Goal: Transaction & Acquisition: Obtain resource

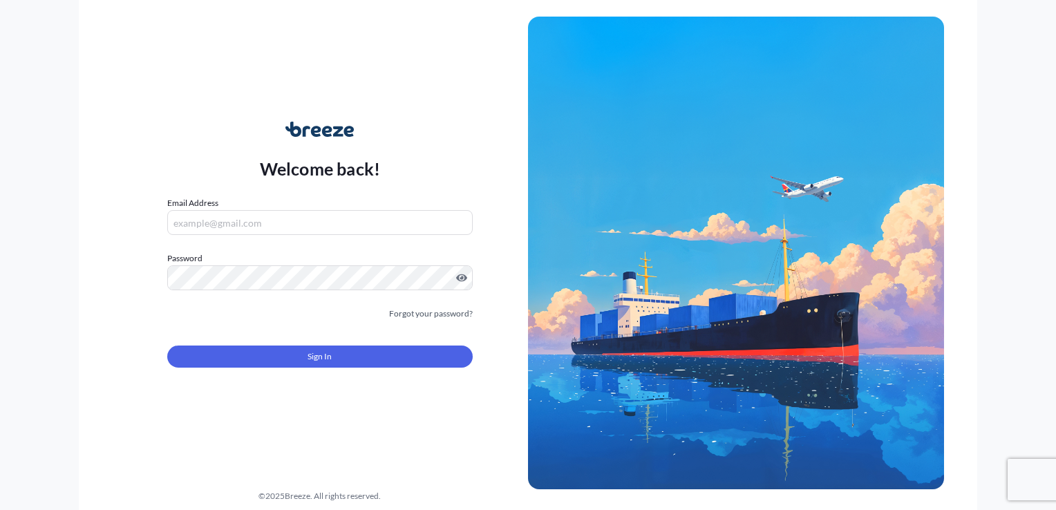
type input "[EMAIL_ADDRESS][DOMAIN_NAME]"
click at [290, 361] on button "Sign In" at bounding box center [320, 357] width 306 height 22
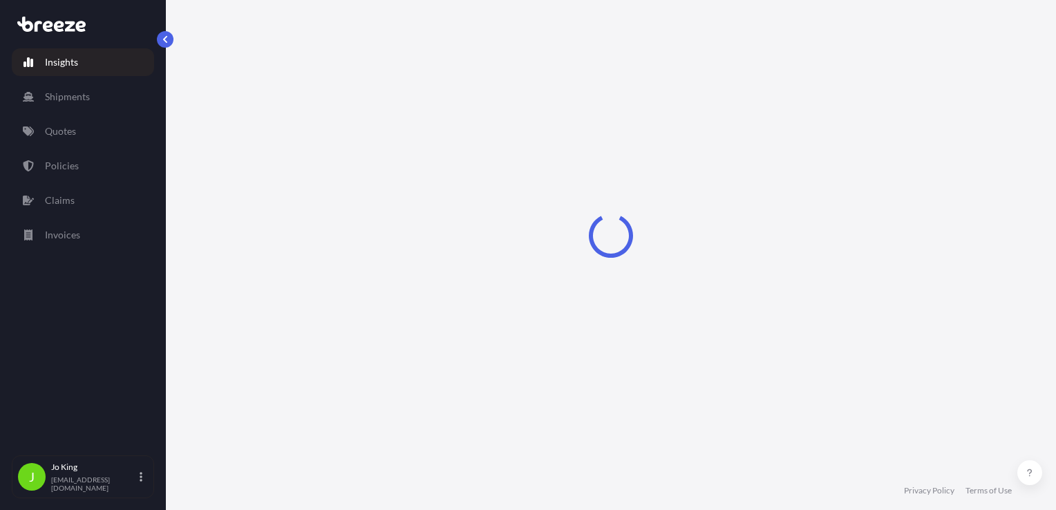
select select "2025"
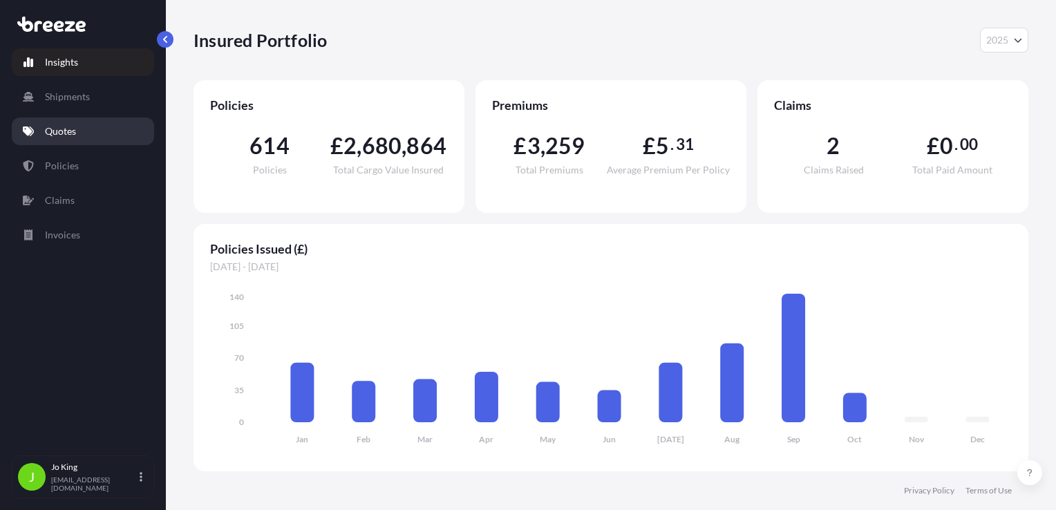
click at [77, 131] on link "Quotes" at bounding box center [83, 132] width 142 height 28
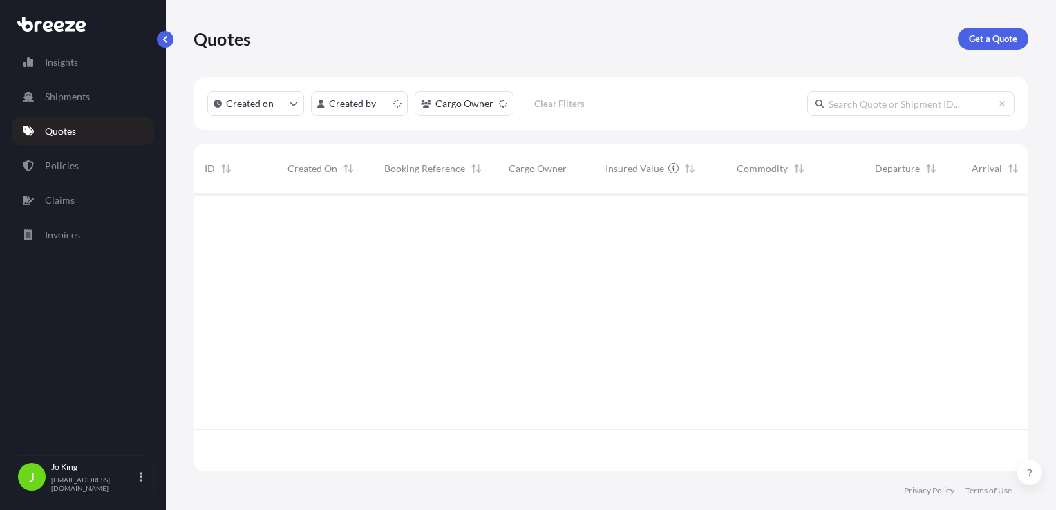
scroll to position [275, 824]
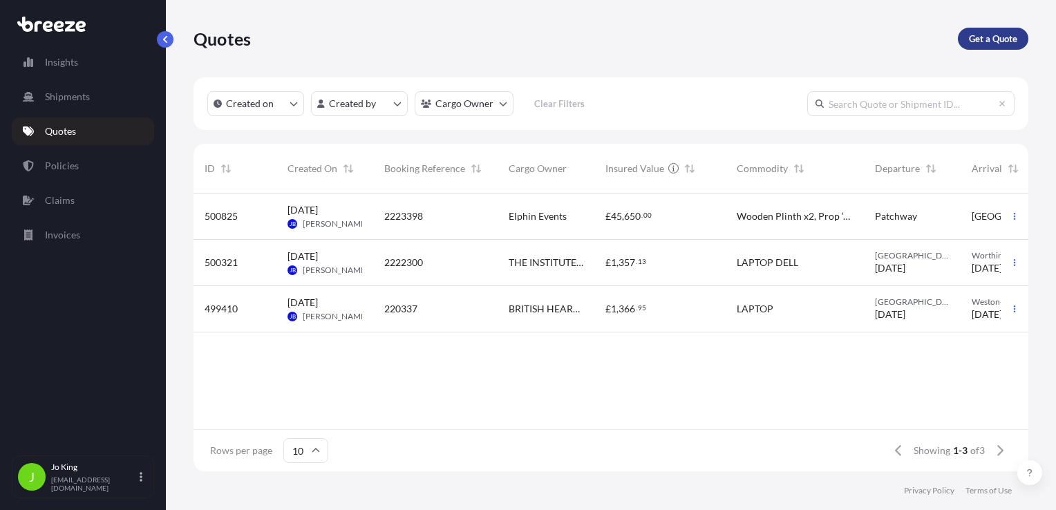
click at [1000, 38] on p "Get a Quote" at bounding box center [993, 39] width 48 height 14
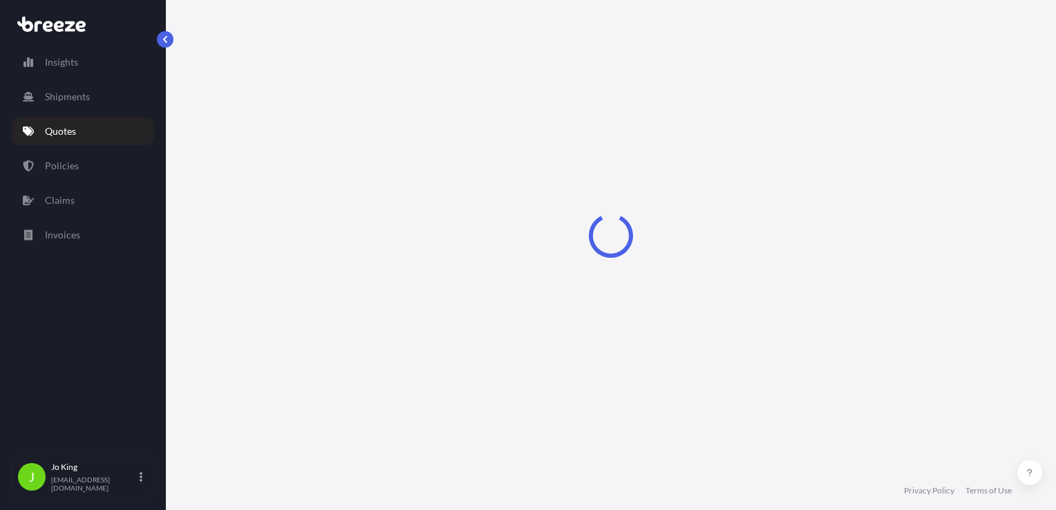
select select "Sea"
select select "1"
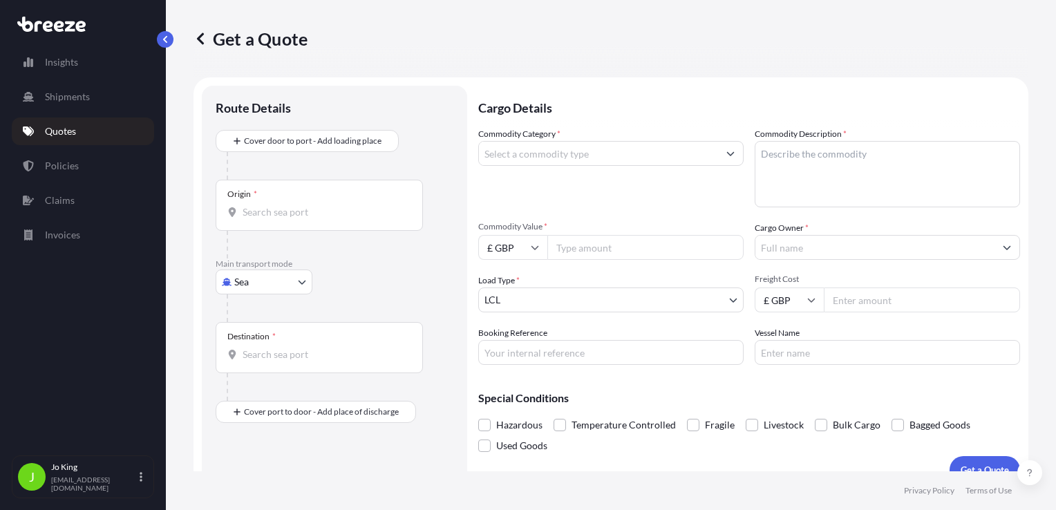
scroll to position [20, 0]
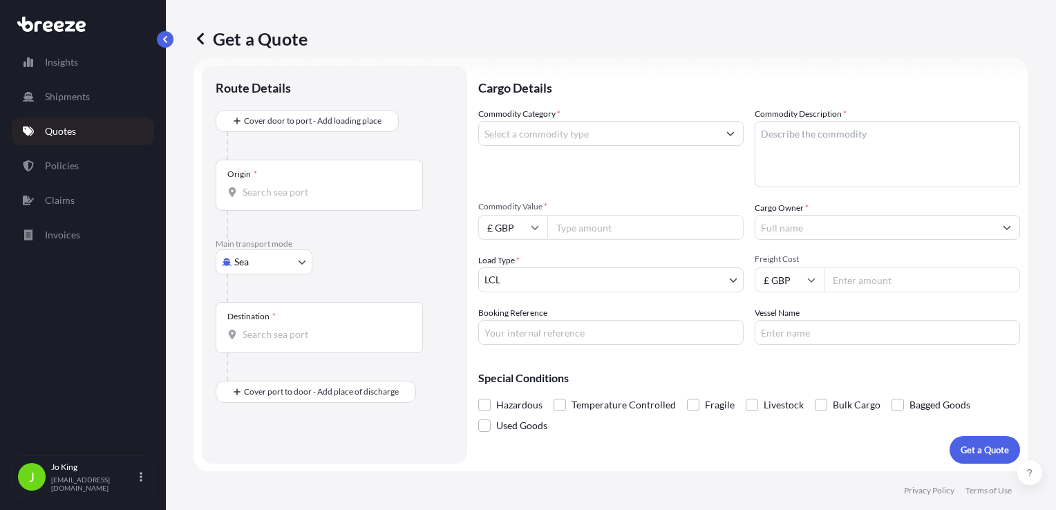
click at [241, 255] on body "Insights Shipments Quotes Policies Claims Invoices J [PERSON_NAME] [EMAIL_ADDRE…" at bounding box center [528, 255] width 1056 height 510
click at [246, 341] on span "Road" at bounding box center [253, 347] width 22 height 14
select select "Road"
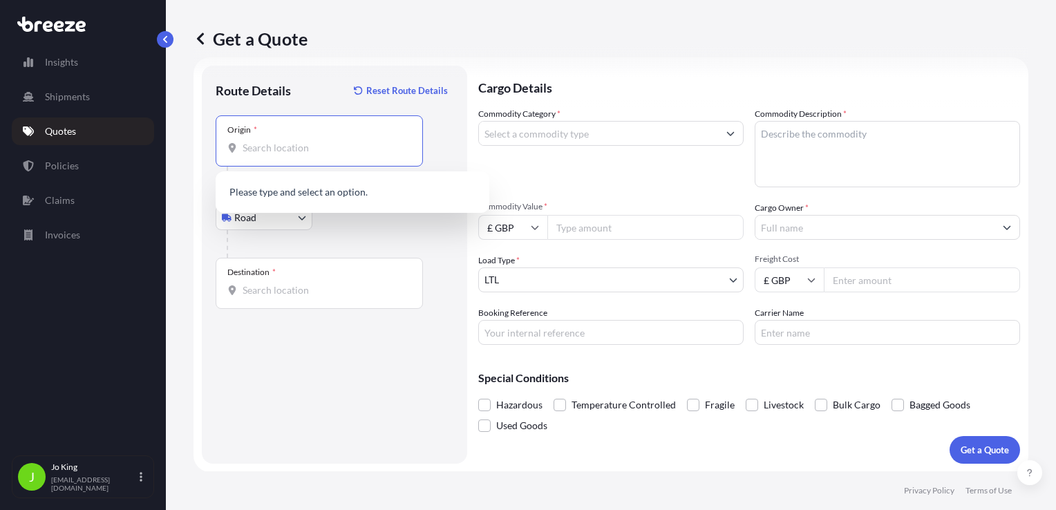
click at [281, 149] on input "Origin *" at bounding box center [324, 148] width 163 height 14
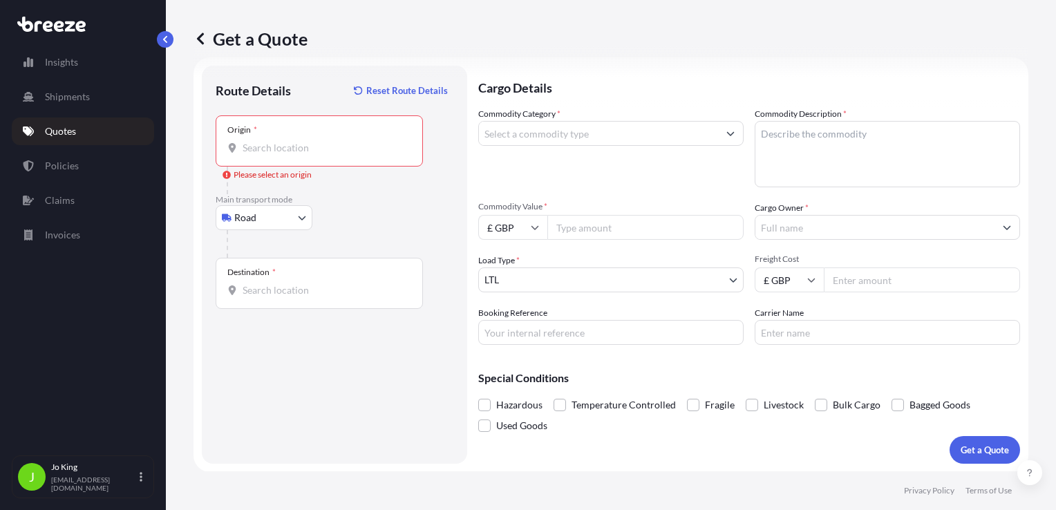
click at [291, 151] on input "Origin * Please select an origin" at bounding box center [324, 148] width 163 height 14
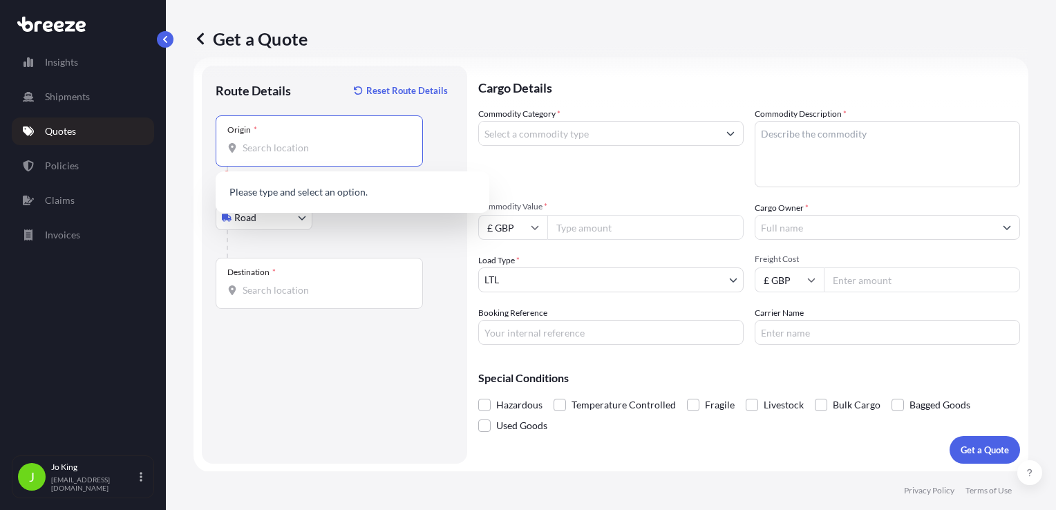
paste input "WS9 9DT"
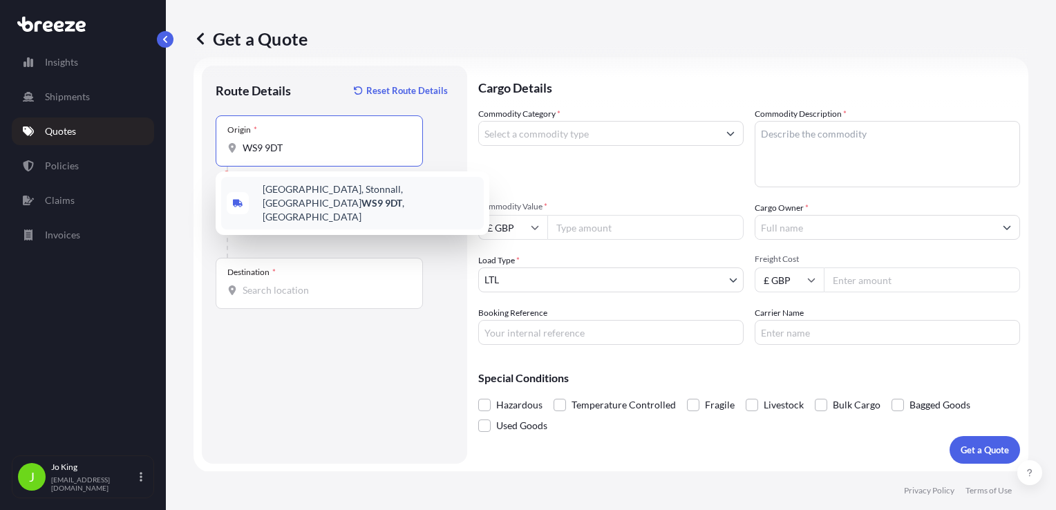
click at [337, 200] on span "[STREET_ADDRESS]" at bounding box center [371, 202] width 216 height 41
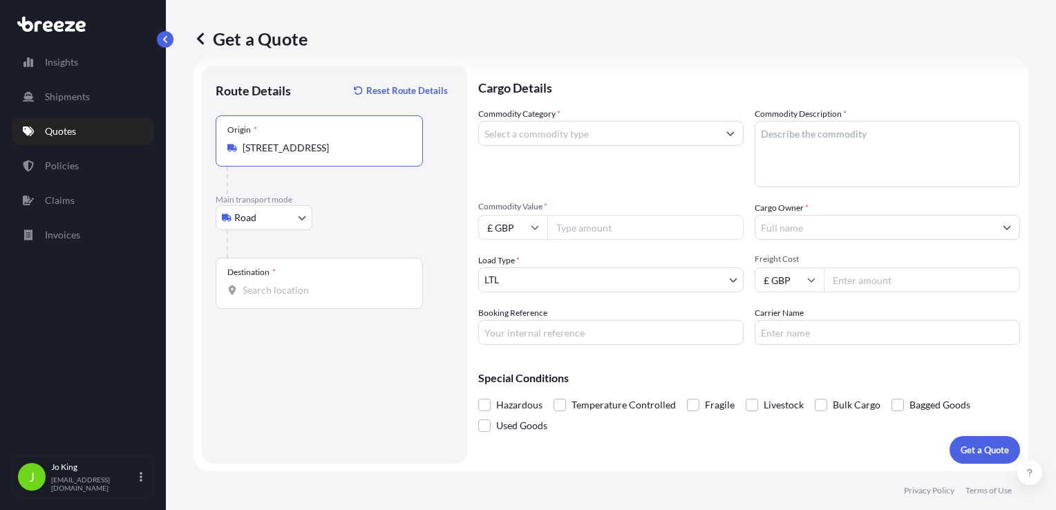
type input "[STREET_ADDRESS]"
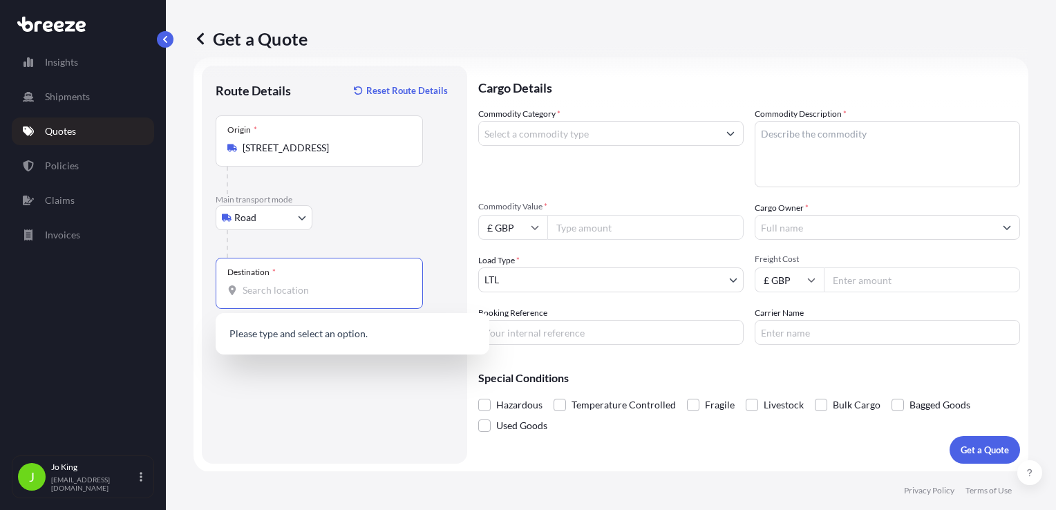
click at [280, 290] on input "Destination *" at bounding box center [324, 290] width 163 height 14
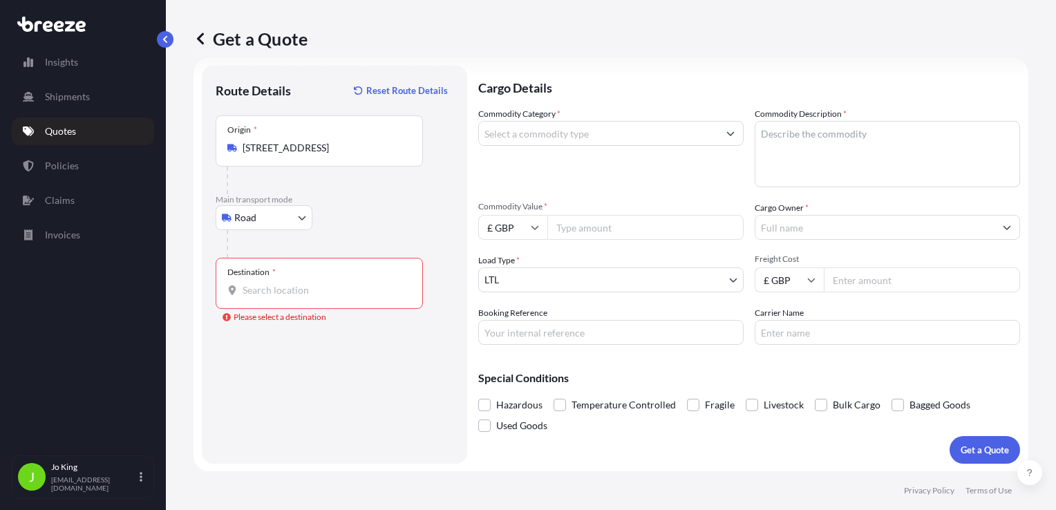
click at [269, 292] on input "Destination * Please select a destination" at bounding box center [324, 290] width 163 height 14
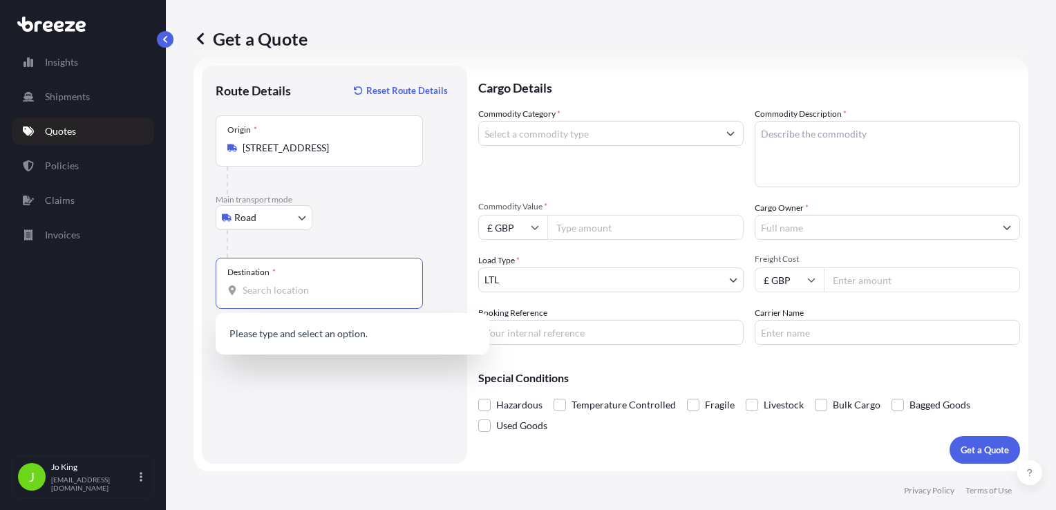
paste input "NW1 7AW"
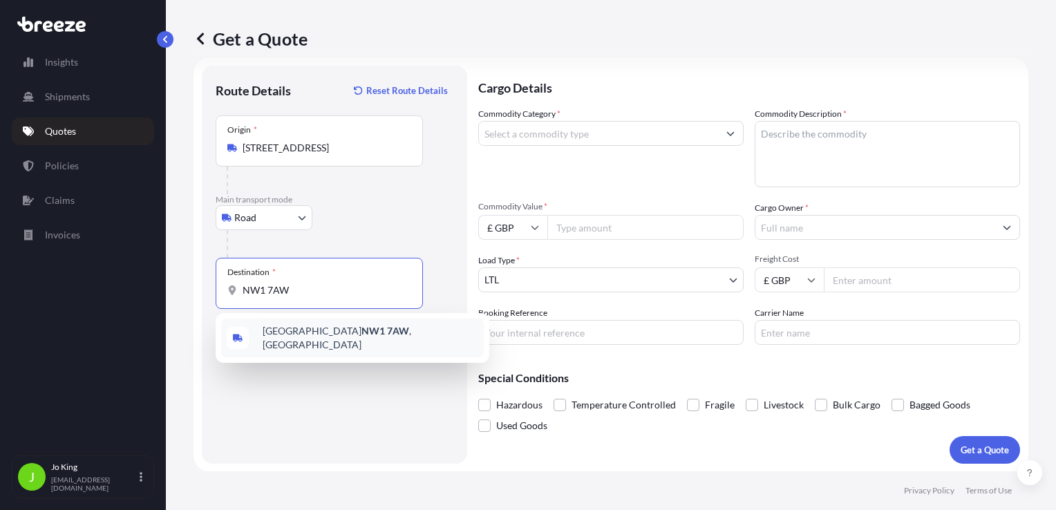
click at [362, 330] on div "London NW1 7AW , [GEOGRAPHIC_DATA]" at bounding box center [352, 338] width 263 height 39
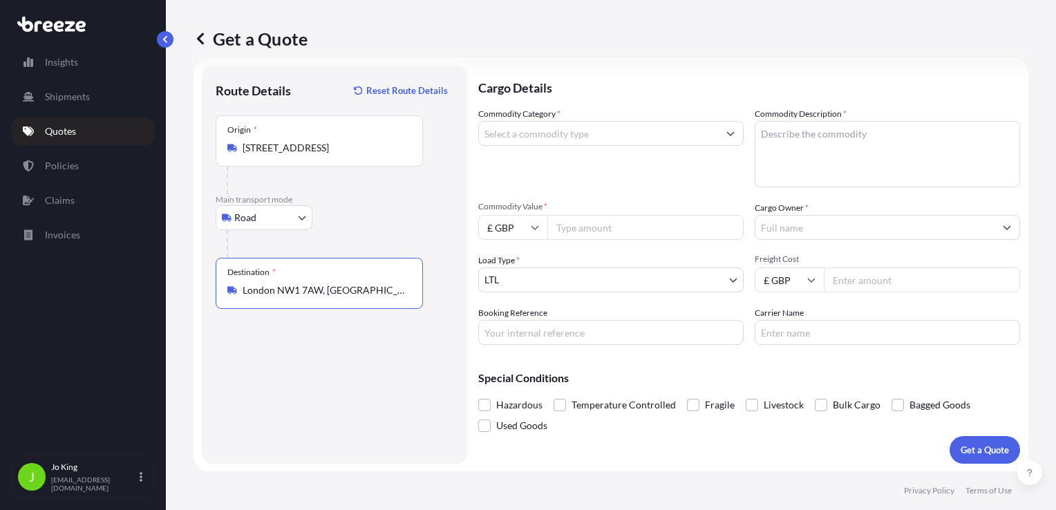
type input "London NW1 7AW, [GEOGRAPHIC_DATA]"
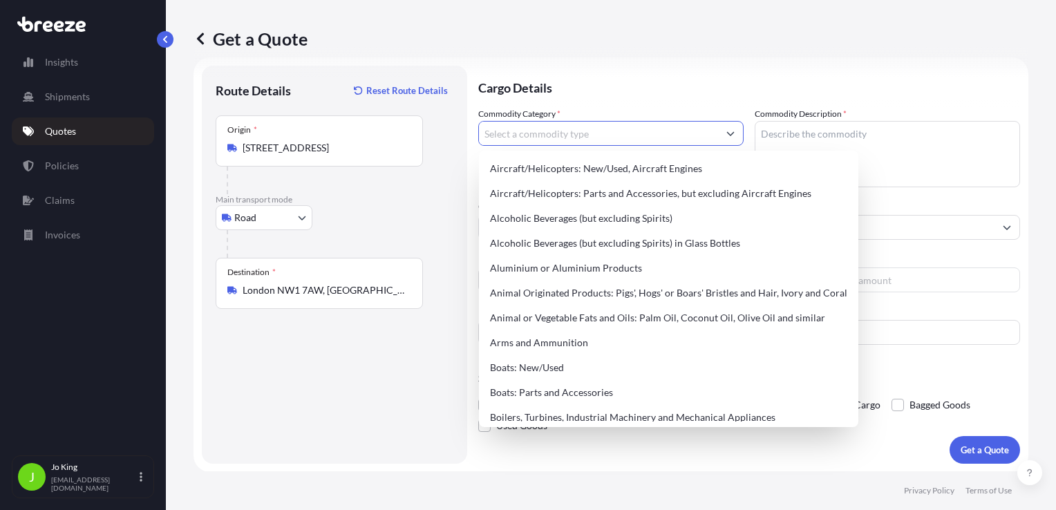
click at [582, 135] on input "Commodity Category *" at bounding box center [598, 133] width 239 height 25
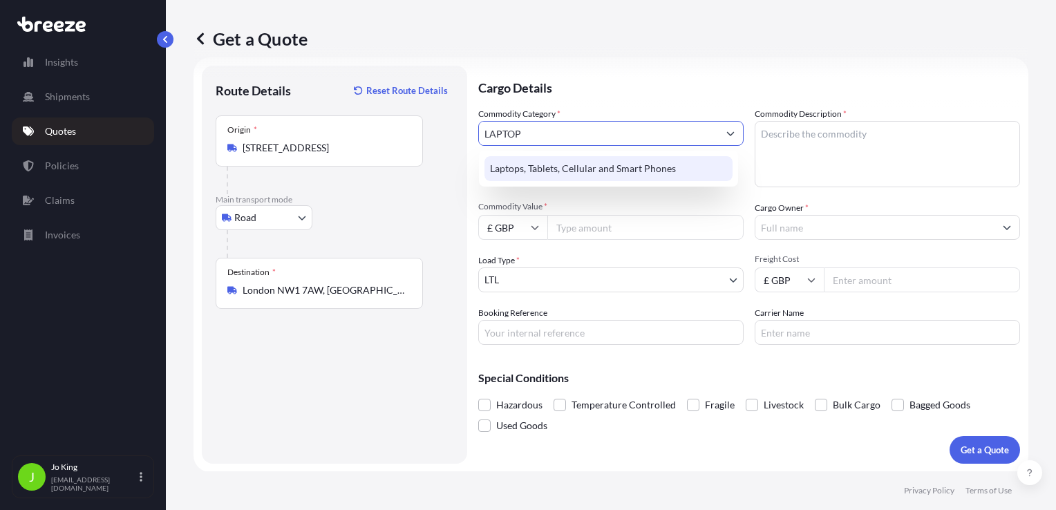
click at [583, 169] on div "Laptops, Tablets, Cellular and Smart Phones" at bounding box center [609, 168] width 248 height 25
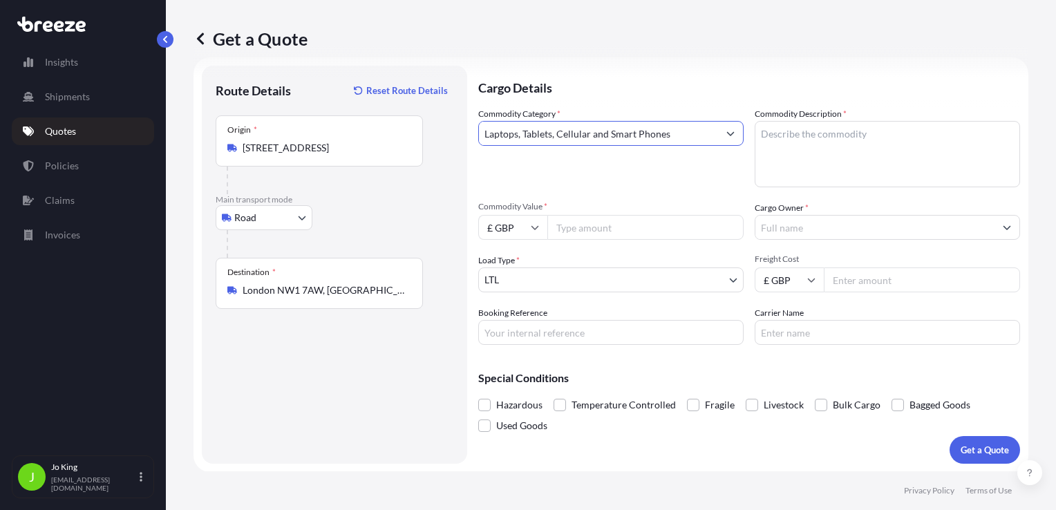
type input "Laptops, Tablets, Cellular and Smart Phones"
click at [835, 145] on textarea "Commodity Description *" at bounding box center [887, 154] width 265 height 66
type textarea "LAPTOP"
click at [655, 229] on input "Commodity Value *" at bounding box center [645, 227] width 196 height 25
type input "850"
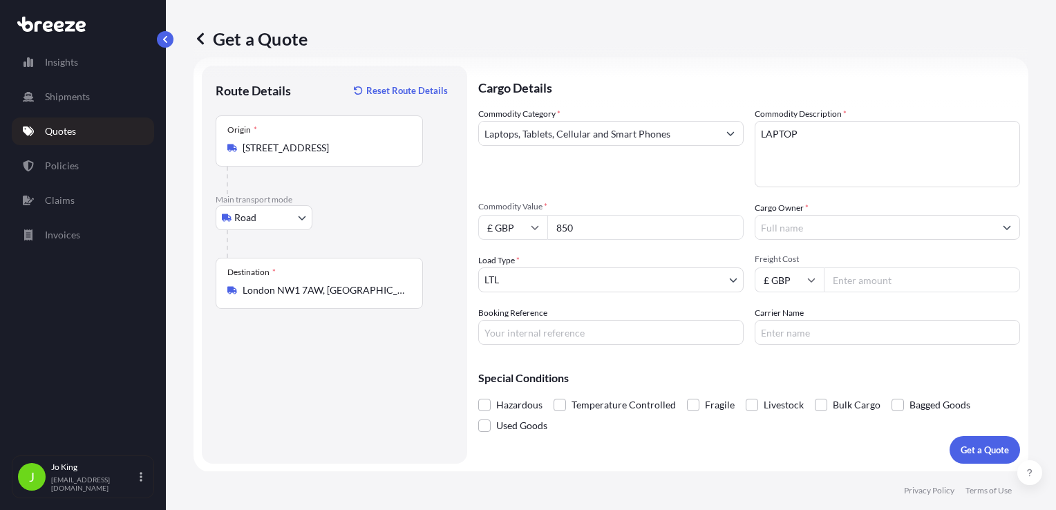
click at [790, 228] on input "Cargo Owner *" at bounding box center [874, 227] width 239 height 25
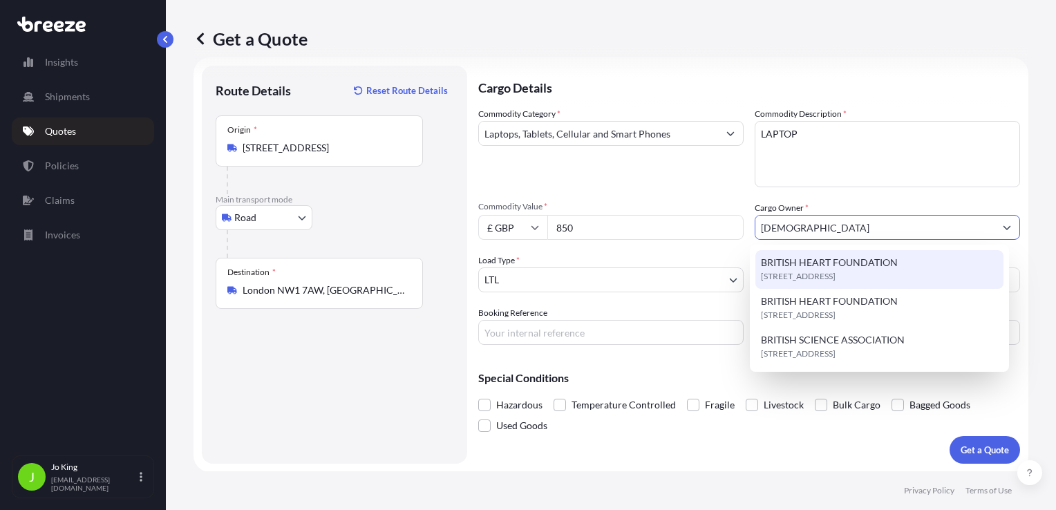
click at [817, 263] on span "BRITISH HEART FOUNDATION" at bounding box center [829, 263] width 137 height 14
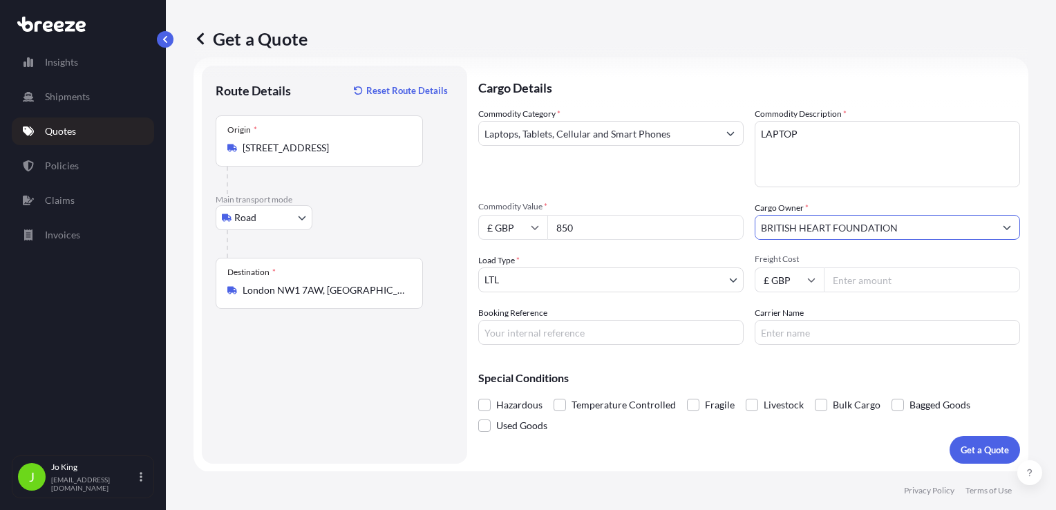
type input "BRITISH HEART FOUNDATION"
click at [874, 281] on input "Freight Cost" at bounding box center [922, 279] width 196 height 25
type input "27.67"
click at [595, 328] on input "Booking Reference" at bounding box center [610, 332] width 265 height 25
type input "2223596"
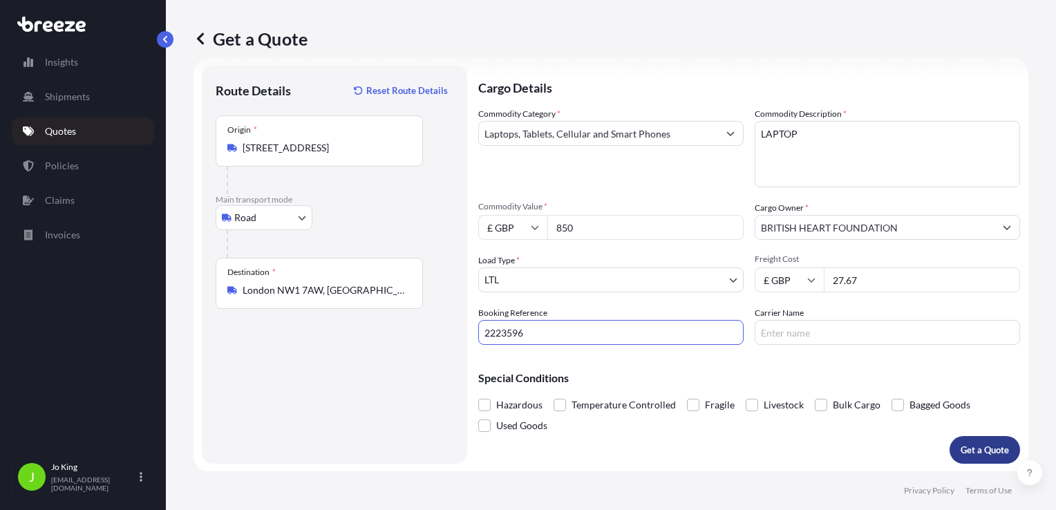
click at [979, 452] on p "Get a Quote" at bounding box center [985, 450] width 48 height 14
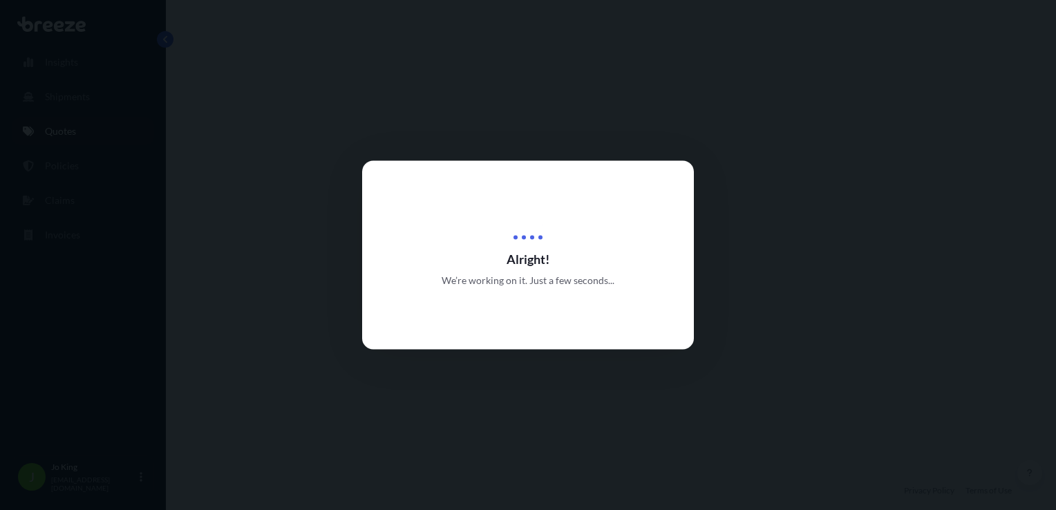
select select "Road"
select select "1"
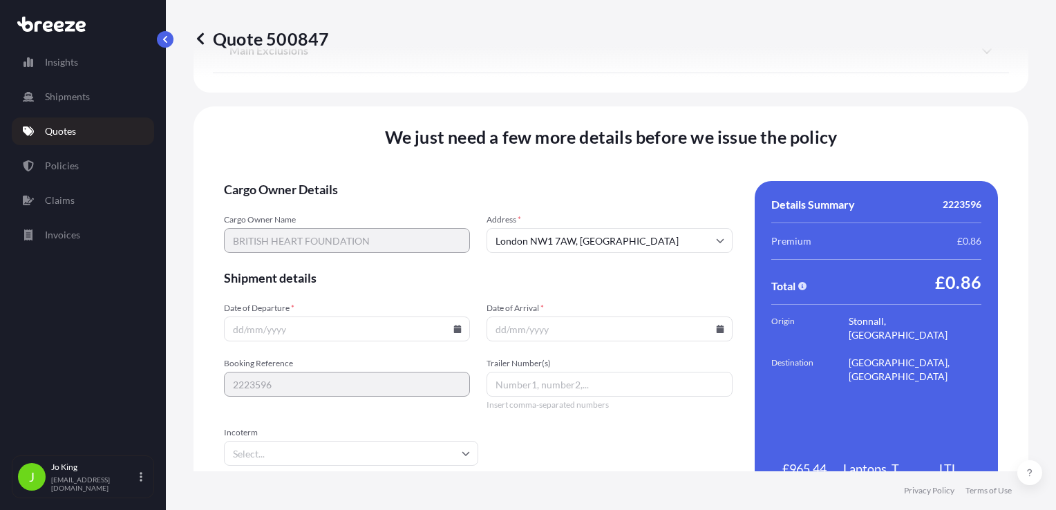
scroll to position [1723, 0]
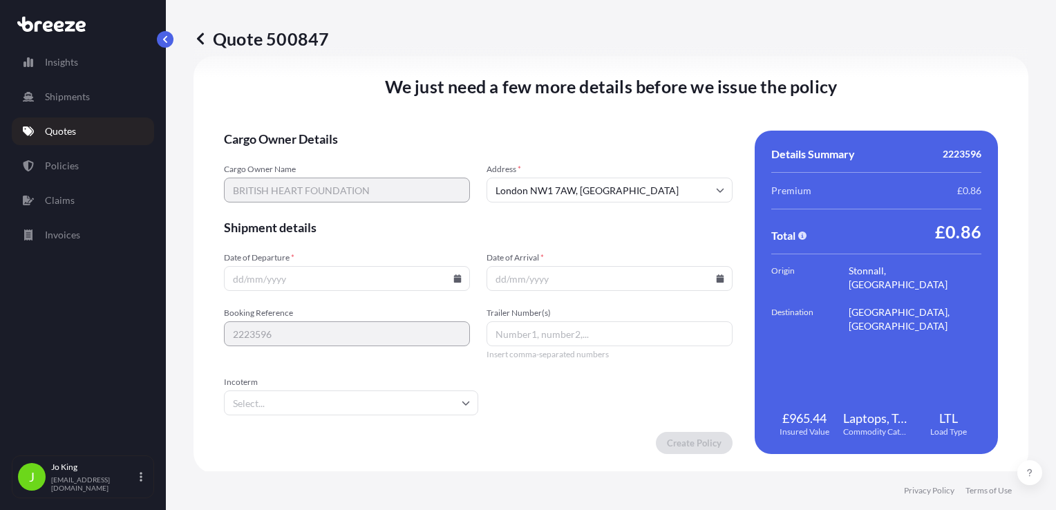
click at [326, 282] on input "Date of Departure *" at bounding box center [347, 278] width 246 height 25
click at [456, 283] on input "Date of Departure *" at bounding box center [347, 278] width 246 height 25
click at [454, 278] on icon at bounding box center [458, 278] width 8 height 8
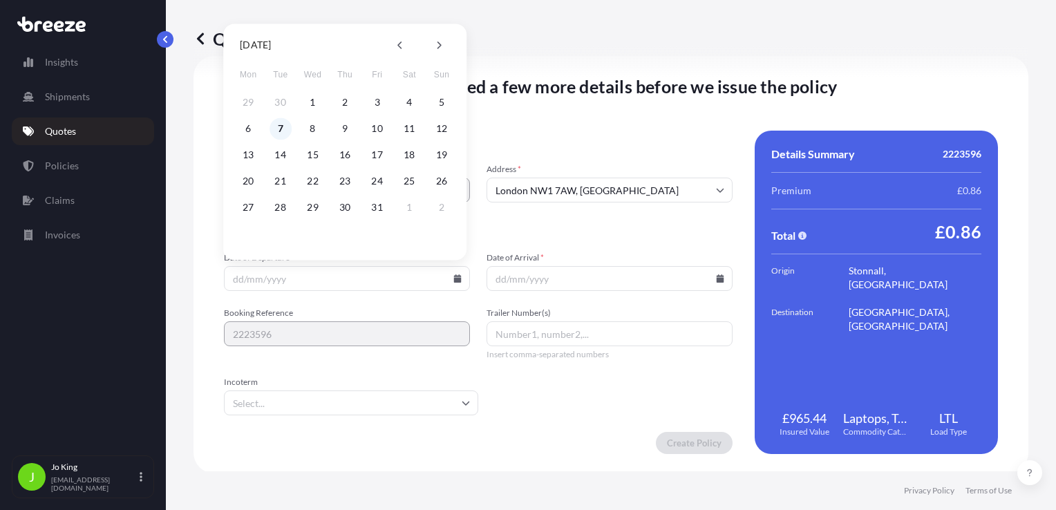
click at [281, 126] on button "7" at bounding box center [281, 129] width 22 height 22
type input "[DATE]"
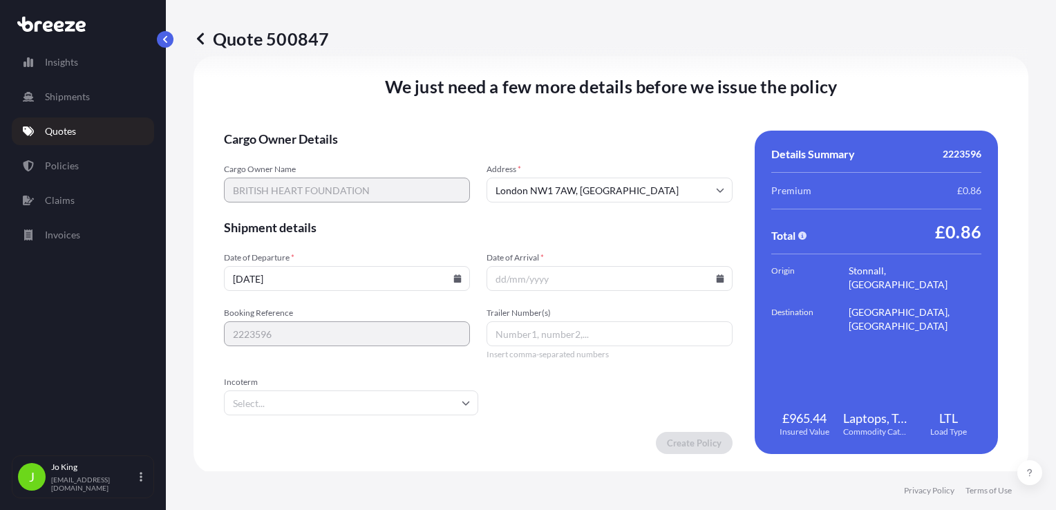
click at [717, 280] on icon at bounding box center [721, 278] width 8 height 8
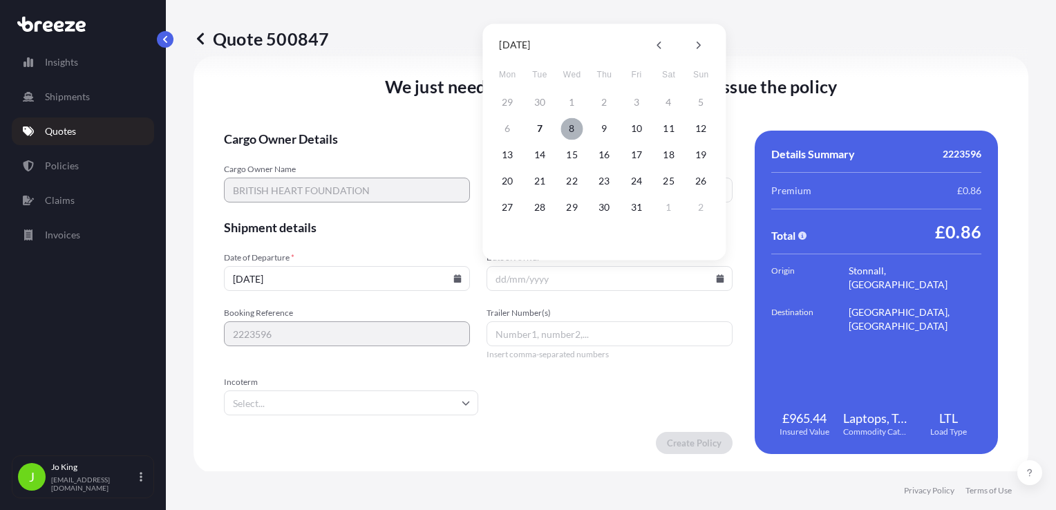
click at [568, 129] on button "8" at bounding box center [572, 129] width 22 height 22
type input "[DATE]"
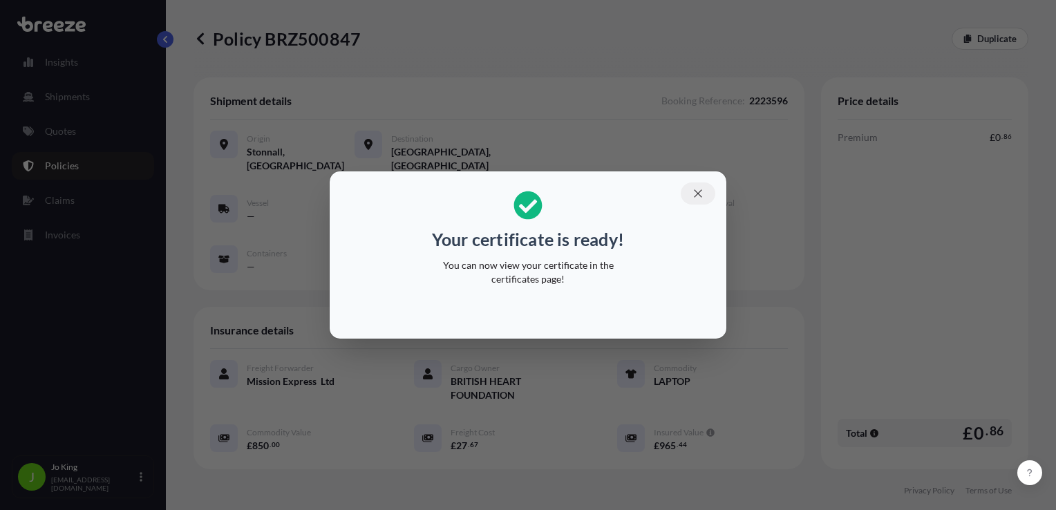
click at [706, 198] on button "button" at bounding box center [698, 193] width 35 height 22
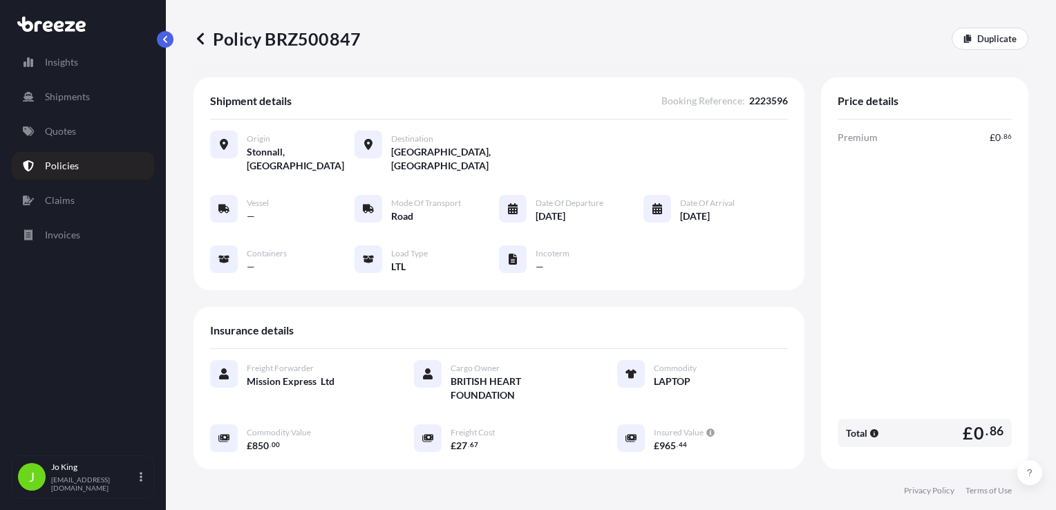
click at [329, 39] on p "Policy BRZ500847" at bounding box center [277, 39] width 167 height 22
copy p "BRZ500847"
click at [75, 138] on link "Quotes" at bounding box center [83, 132] width 142 height 28
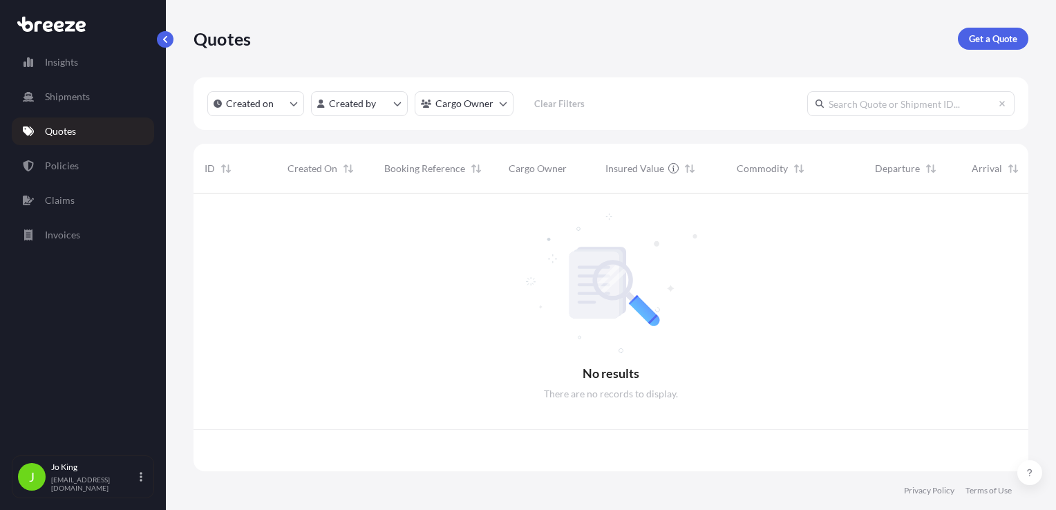
scroll to position [275, 824]
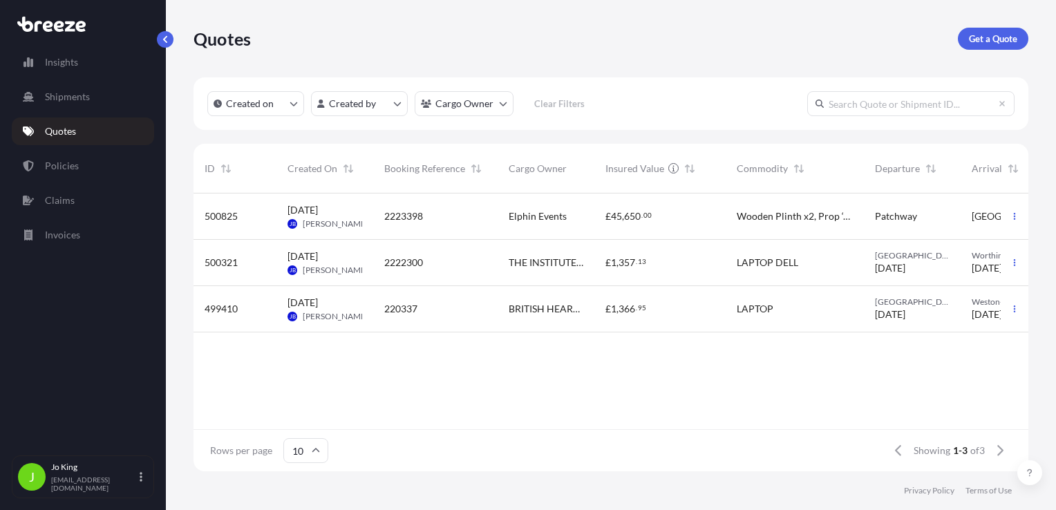
click at [982, 40] on p "Get a Quote" at bounding box center [993, 39] width 48 height 14
select select "Sea"
select select "1"
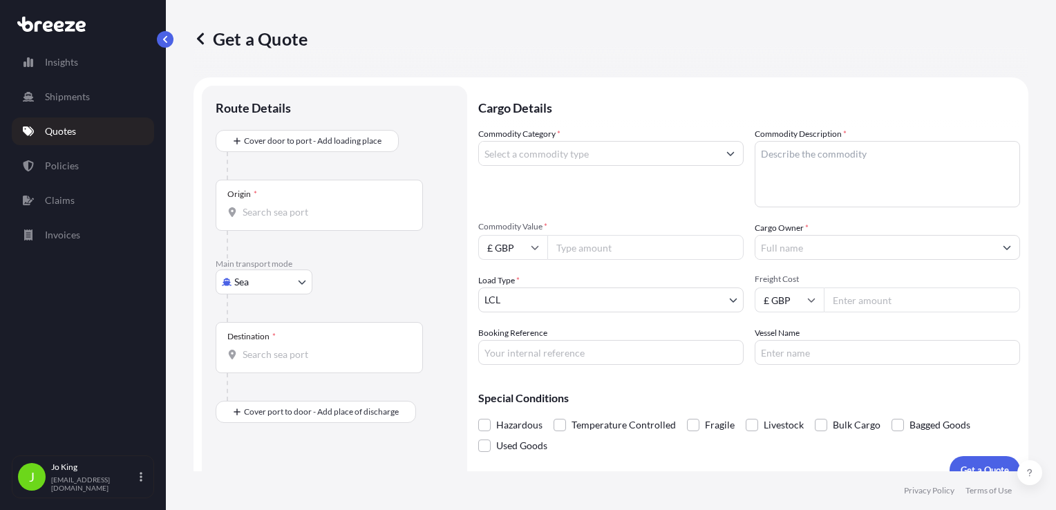
scroll to position [20, 0]
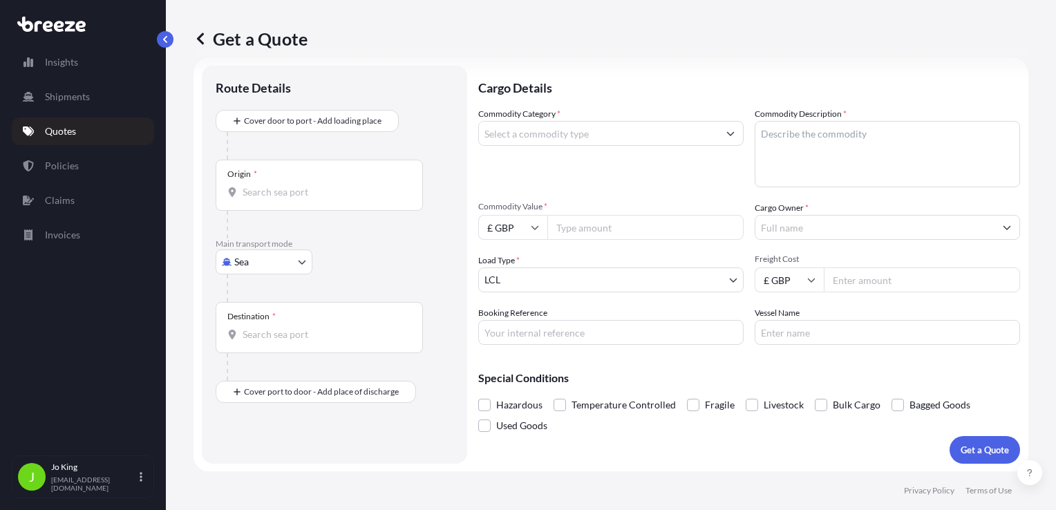
click at [269, 265] on body "Insights Shipments Quotes Policies Claims Invoices J [PERSON_NAME] [EMAIL_ADDRE…" at bounding box center [528, 255] width 1056 height 510
click at [280, 350] on div "Road" at bounding box center [264, 347] width 86 height 25
select select "Road"
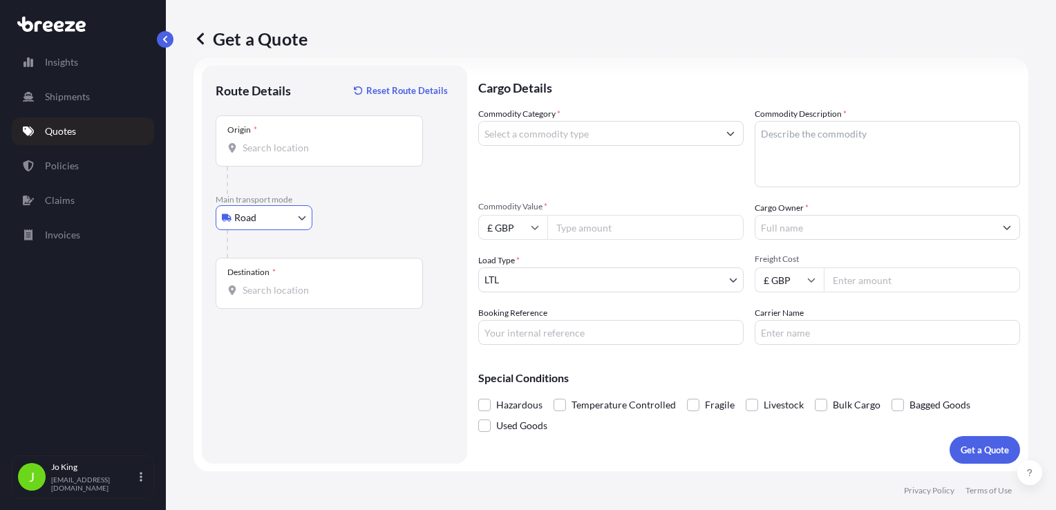
click at [274, 149] on input "Origin *" at bounding box center [324, 148] width 163 height 14
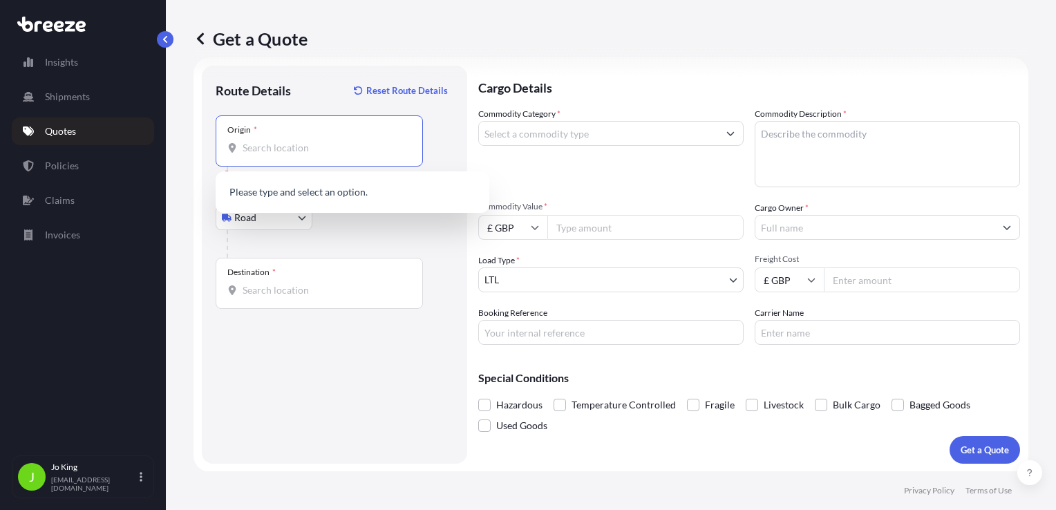
paste input "NW1 7AW"
click at [298, 298] on div "Destination *" at bounding box center [319, 283] width 207 height 51
click at [298, 297] on input "Destination *" at bounding box center [324, 290] width 163 height 14
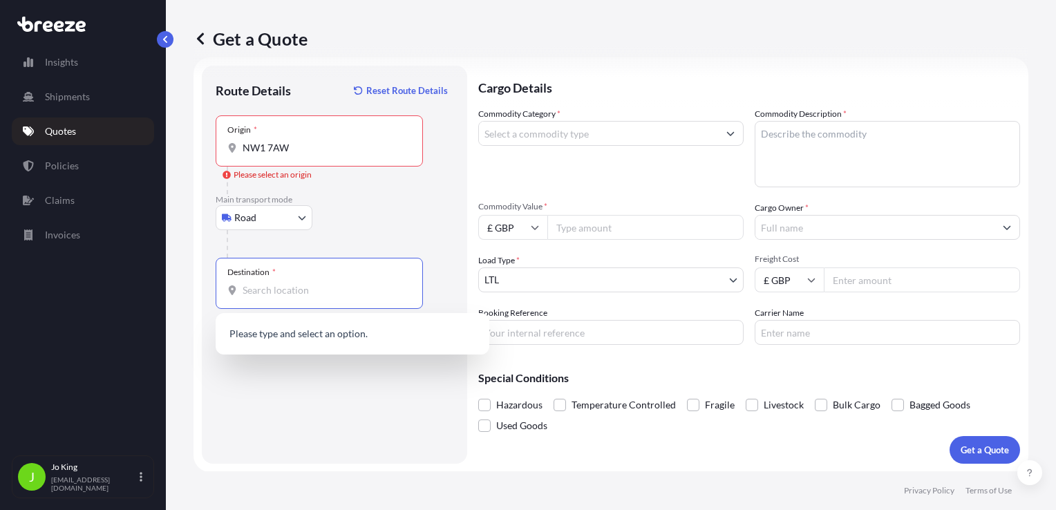
click at [324, 151] on input "NW1 7AW" at bounding box center [324, 148] width 163 height 14
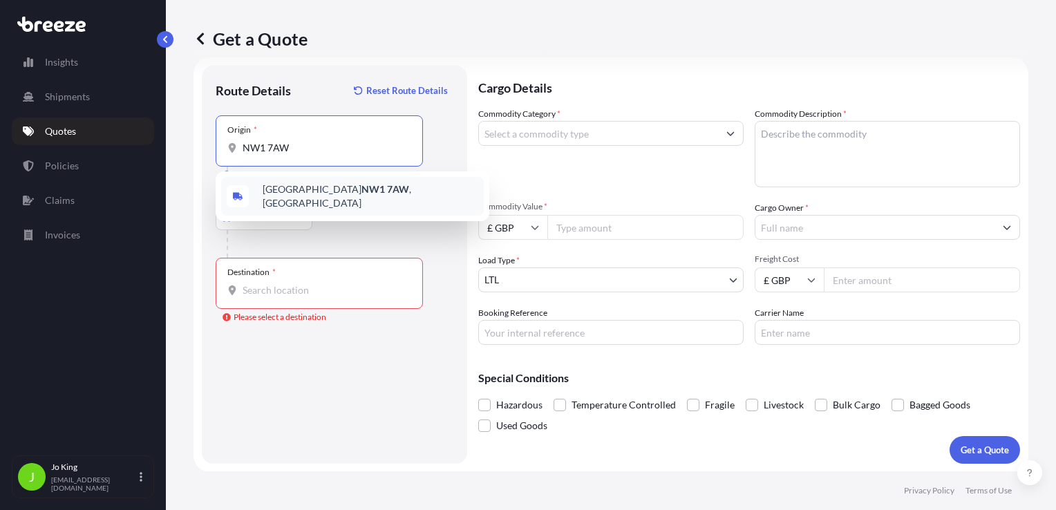
type input "London NW1 7AW, [GEOGRAPHIC_DATA]"
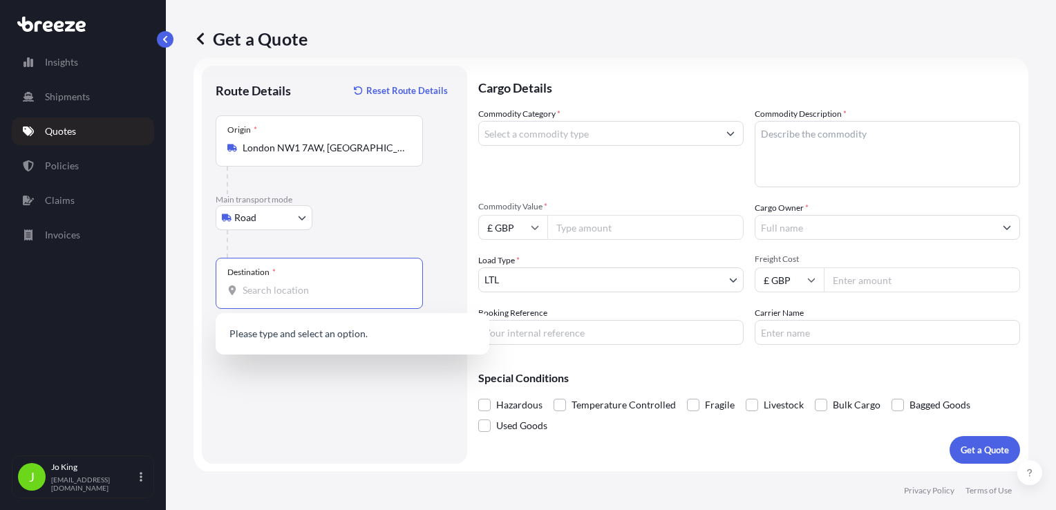
click at [276, 291] on input "Destination * Please select a destination" at bounding box center [324, 290] width 163 height 14
paste input "NP11 3BH"
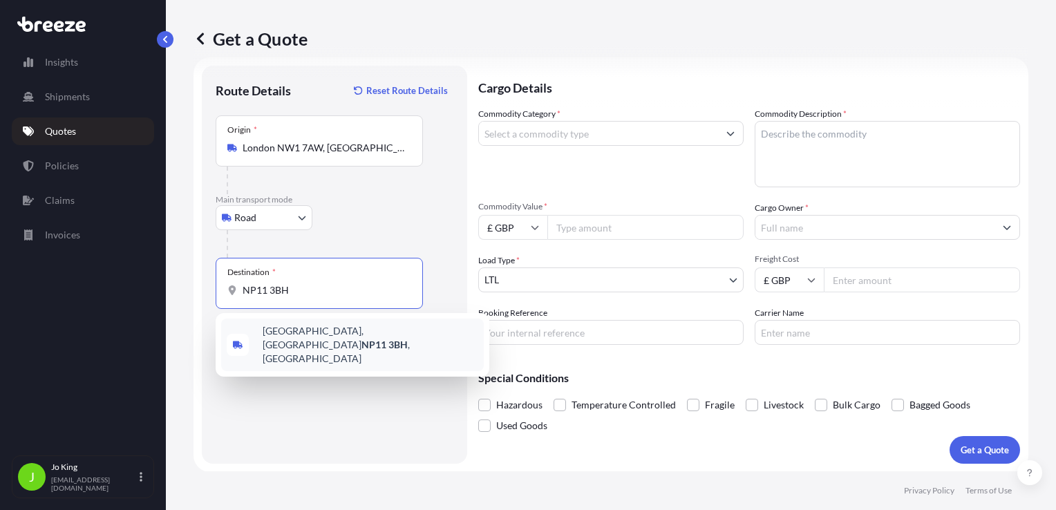
click at [346, 338] on span "[STREET_ADDRESS]" at bounding box center [371, 344] width 216 height 41
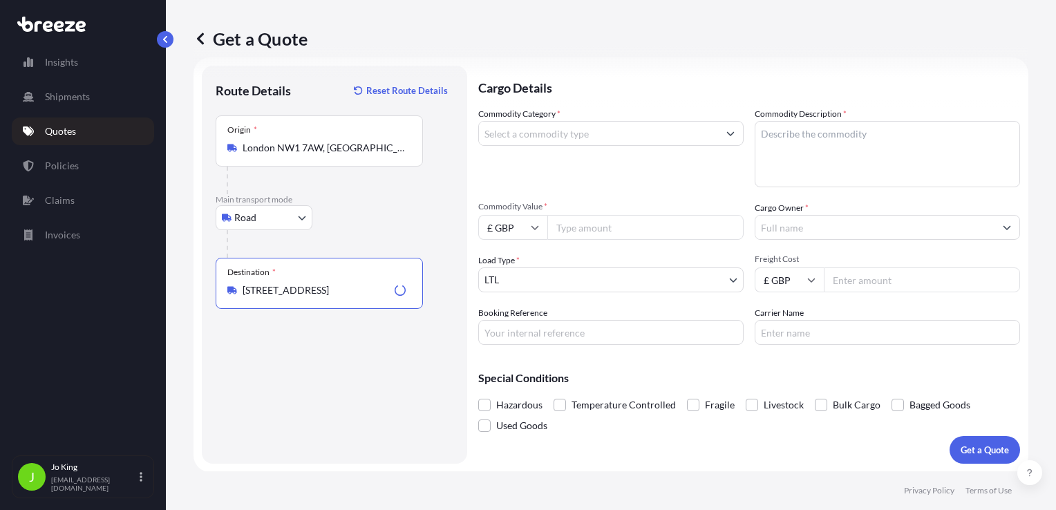
type input "[STREET_ADDRESS]"
click at [530, 144] on input "Commodity Category *" at bounding box center [598, 133] width 239 height 25
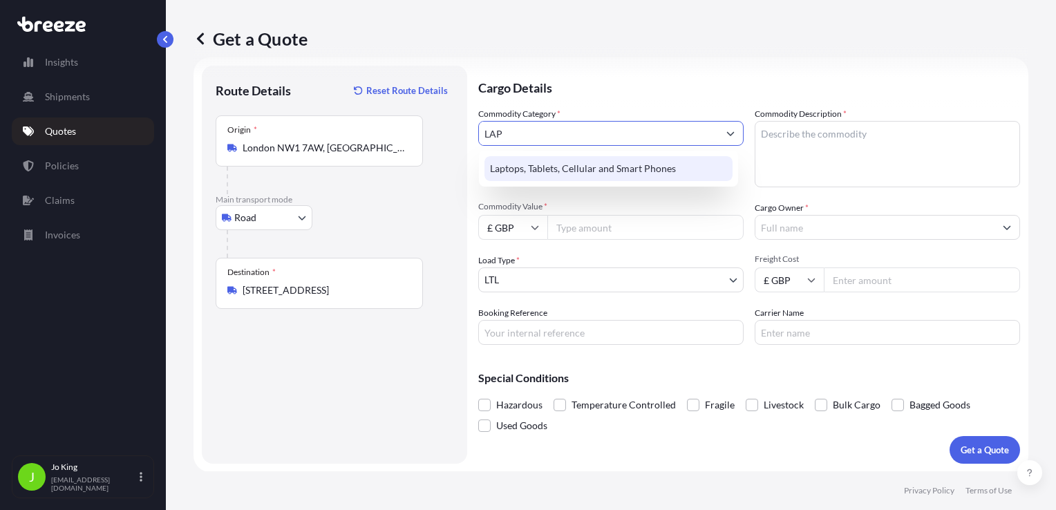
click at [574, 173] on div "Laptops, Tablets, Cellular and Smart Phones" at bounding box center [609, 168] width 248 height 25
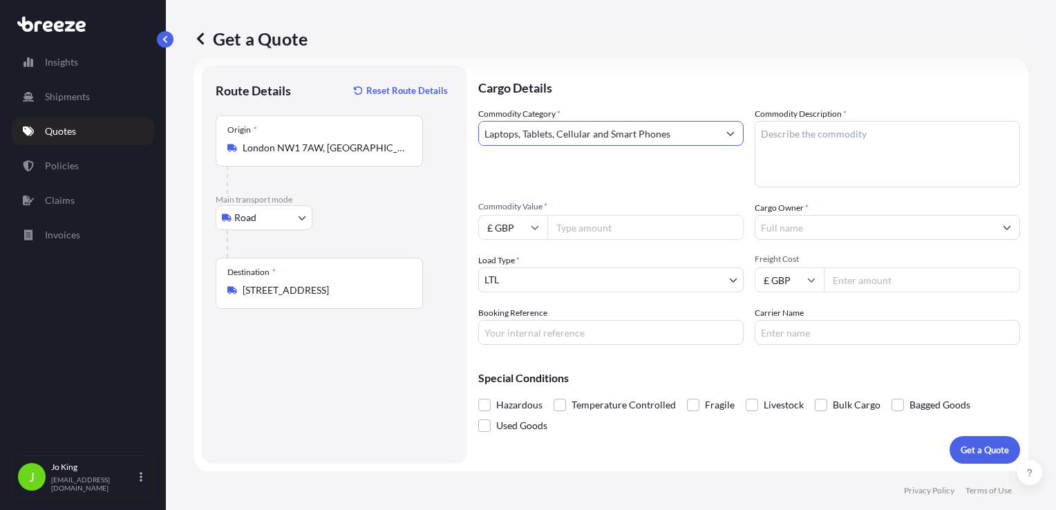
type input "Laptops, Tablets, Cellular and Smart Phones"
click at [814, 160] on textarea "Commodity Description *" at bounding box center [887, 154] width 265 height 66
type textarea "LAPTOP"
click at [662, 232] on input "Commodity Value *" at bounding box center [645, 227] width 196 height 25
type input "1"
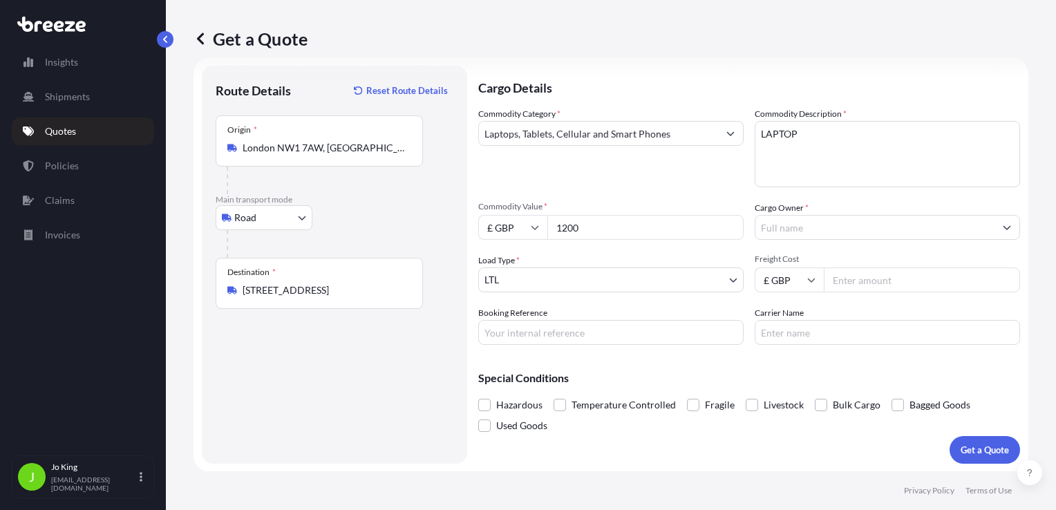
type input "1200"
click at [764, 231] on input "Cargo Owner *" at bounding box center [874, 227] width 239 height 25
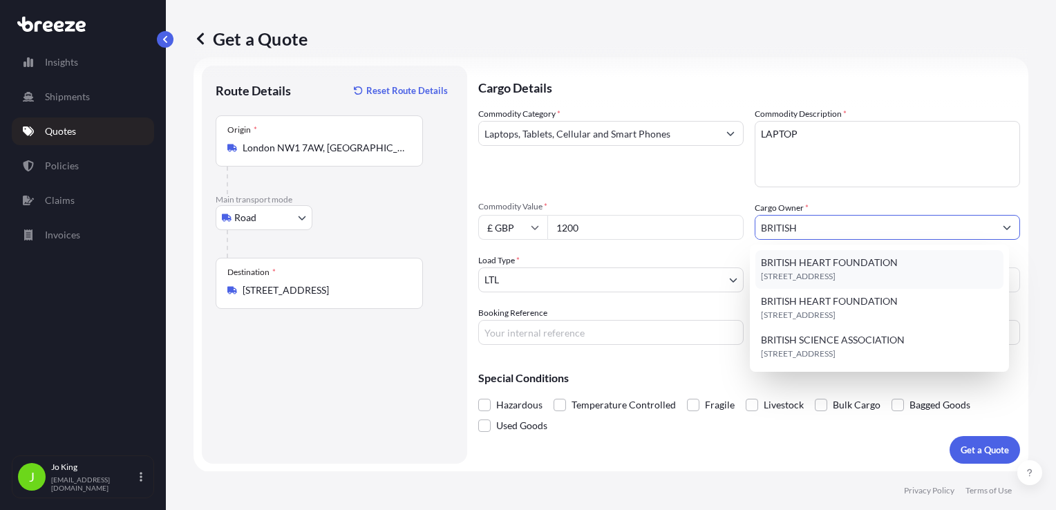
click at [823, 258] on span "BRITISH HEART FOUNDATION" at bounding box center [829, 263] width 137 height 14
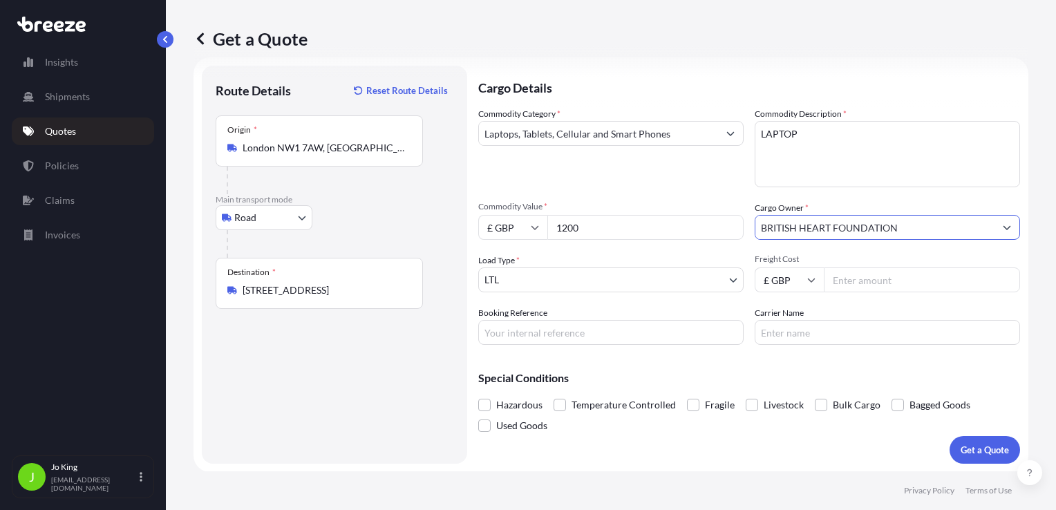
type input "BRITISH HEART FOUNDATION"
click at [847, 281] on input "Freight Cost" at bounding box center [922, 279] width 196 height 25
type input "15.43"
click at [563, 333] on input "Booking Reference" at bounding box center [610, 332] width 265 height 25
type input "2223698"
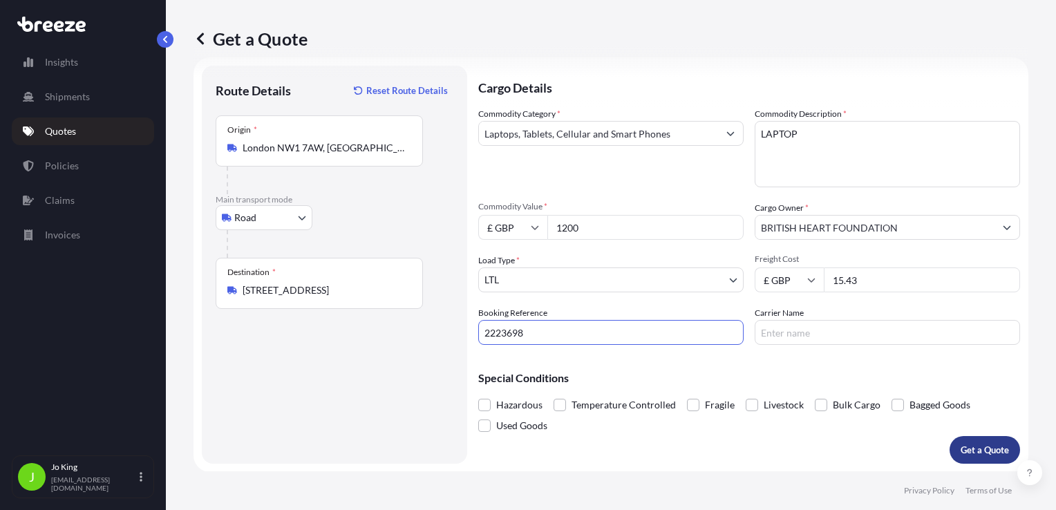
click at [968, 451] on p "Get a Quote" at bounding box center [985, 450] width 48 height 14
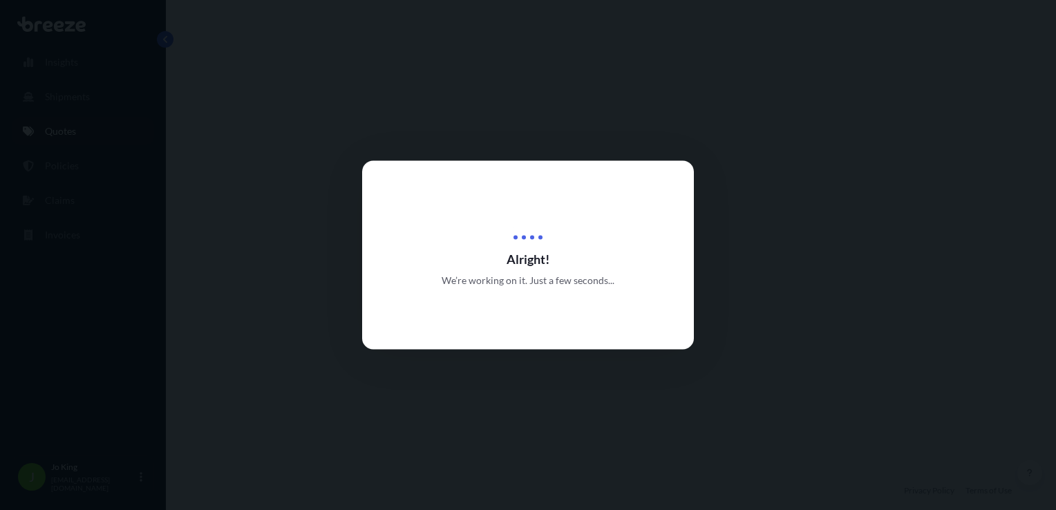
select select "Road"
select select "1"
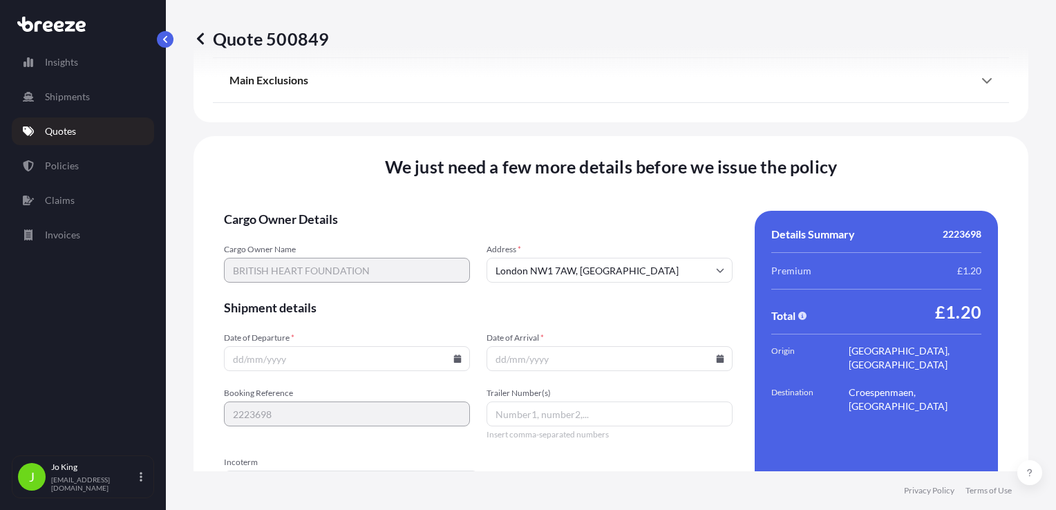
scroll to position [1723, 0]
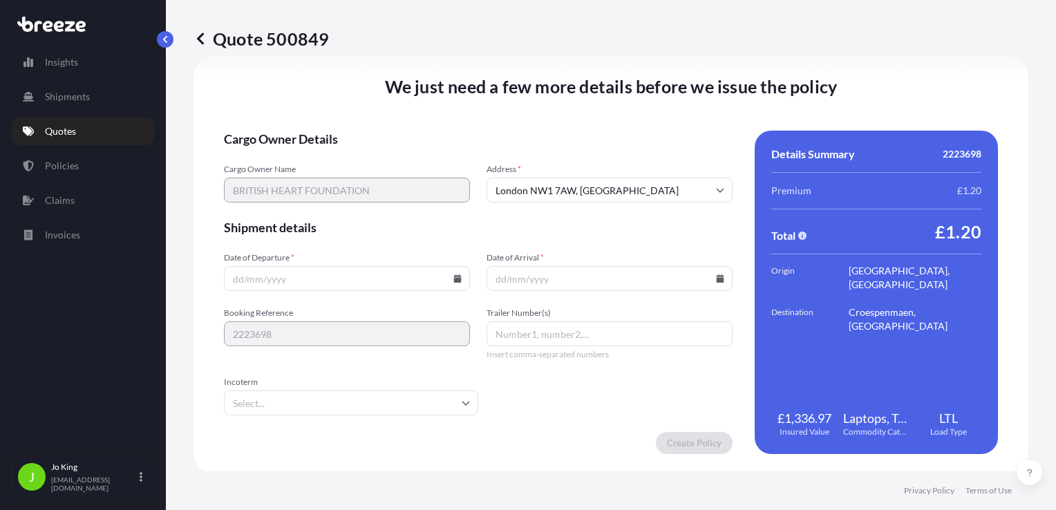
click at [454, 283] on input "Date of Departure *" at bounding box center [347, 278] width 246 height 25
click at [454, 280] on icon at bounding box center [458, 278] width 8 height 8
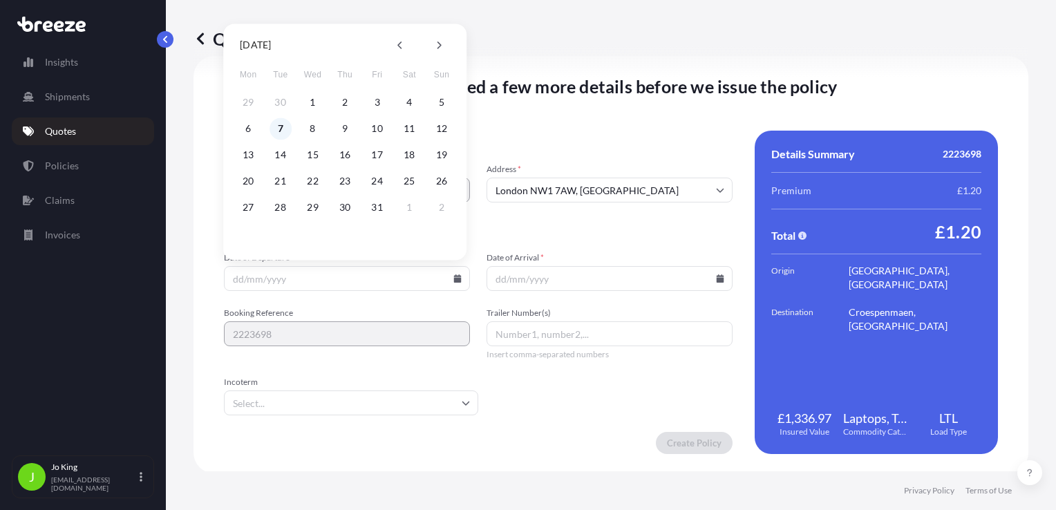
click at [276, 126] on button "7" at bounding box center [281, 129] width 22 height 22
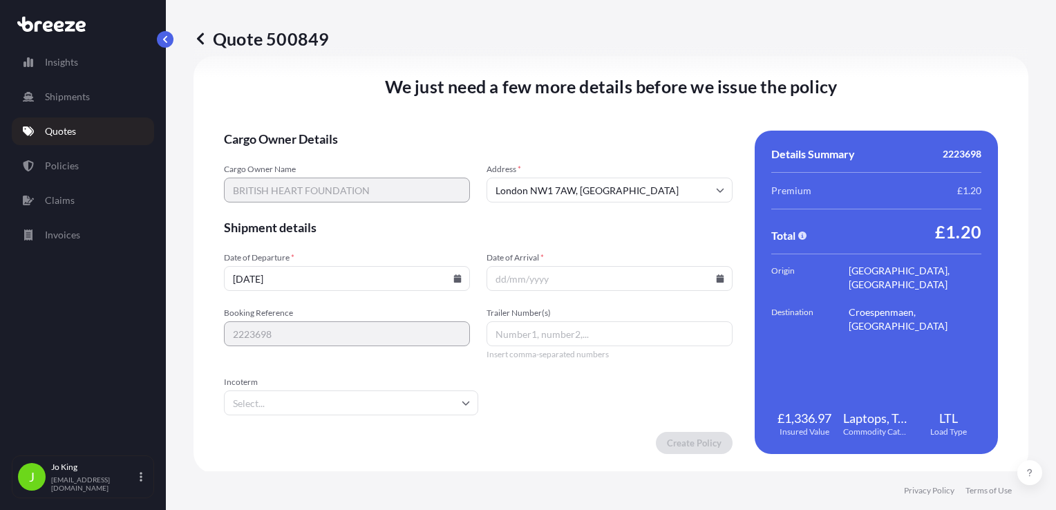
type input "[DATE]"
click at [713, 283] on input "Date of Arrival *" at bounding box center [610, 278] width 246 height 25
click at [706, 276] on input "Date of Arrival *" at bounding box center [610, 278] width 246 height 25
click at [717, 277] on icon at bounding box center [721, 278] width 8 height 8
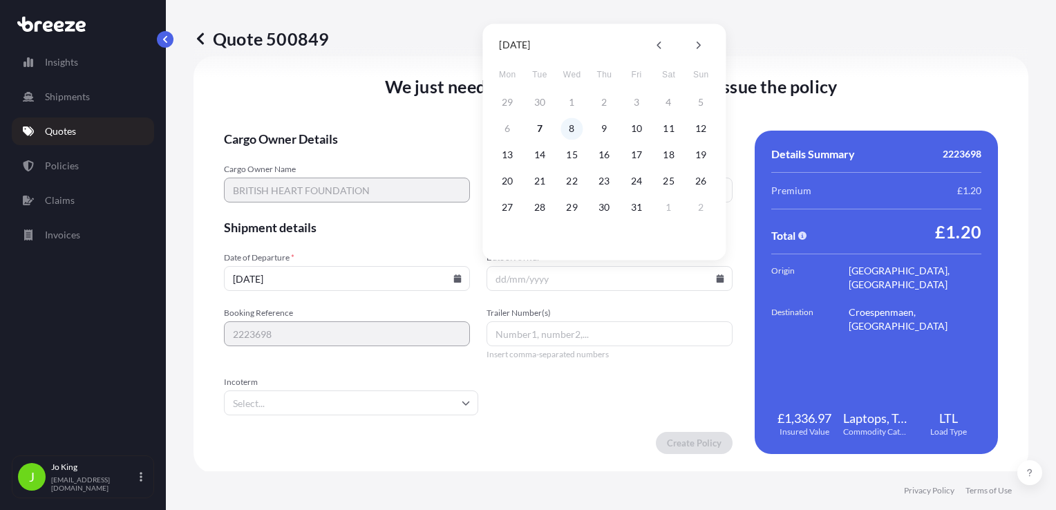
click at [566, 131] on button "8" at bounding box center [572, 129] width 22 height 22
type input "[DATE]"
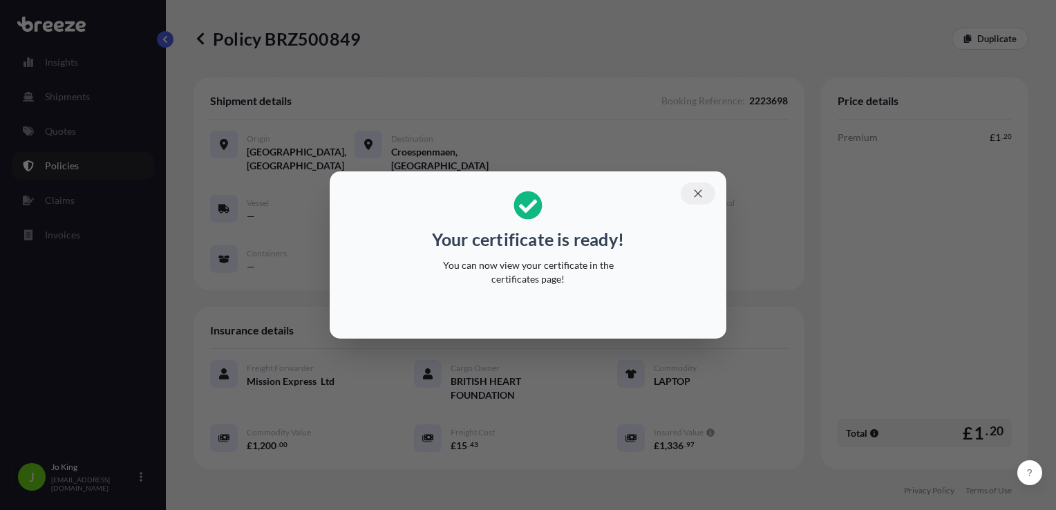
click at [702, 189] on icon "button" at bounding box center [698, 193] width 12 height 12
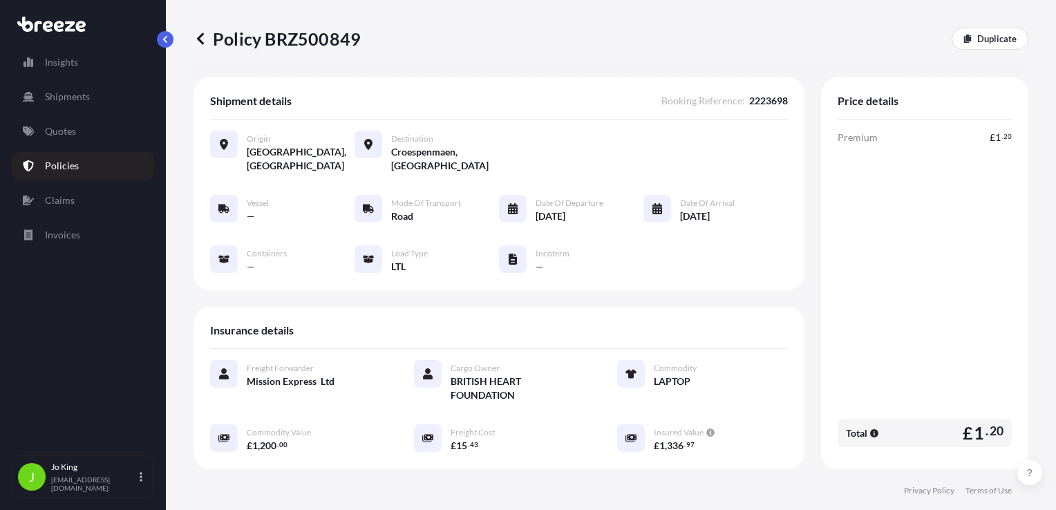
click at [333, 37] on p "Policy BRZ500849" at bounding box center [277, 39] width 167 height 22
copy p "BRZ500849"
click at [68, 131] on p "Quotes" at bounding box center [60, 131] width 31 height 14
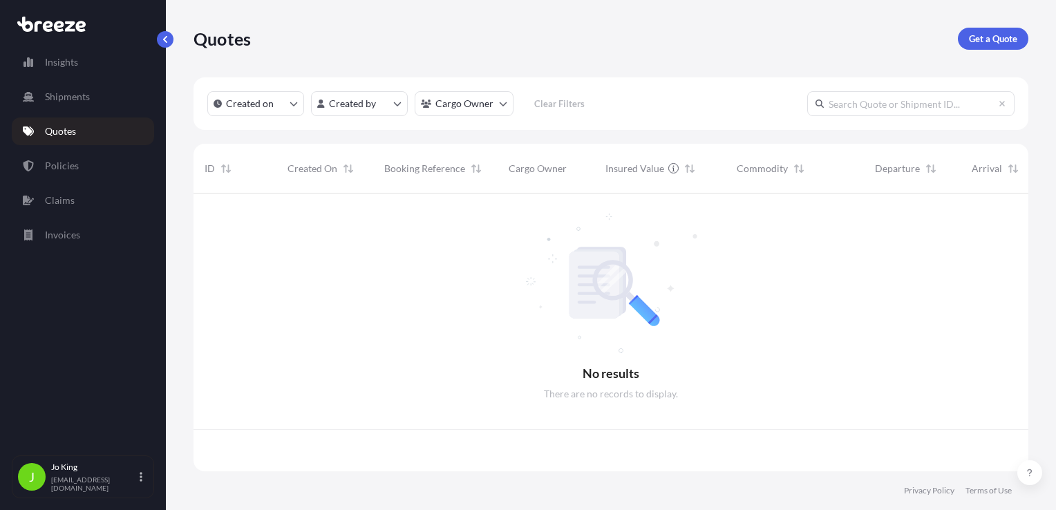
scroll to position [275, 824]
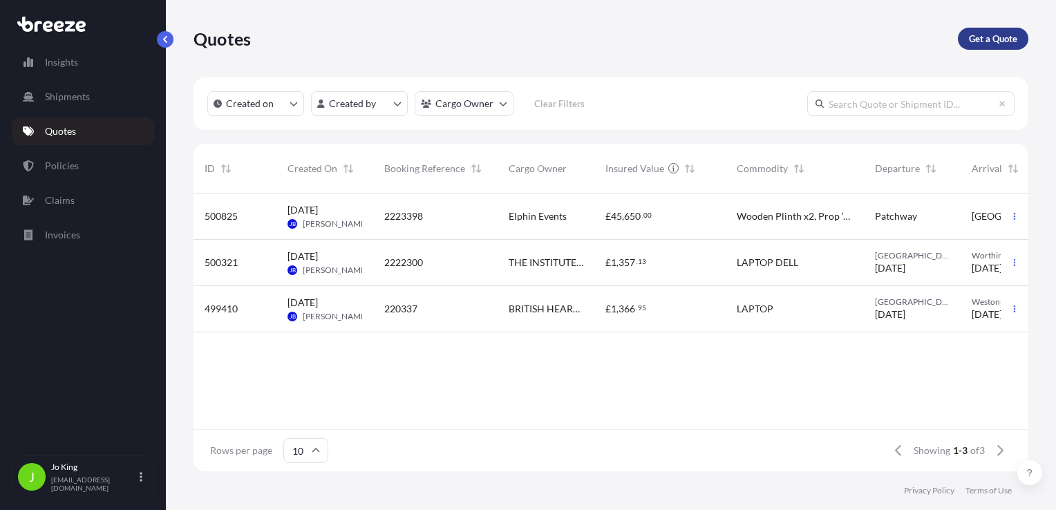
click at [984, 40] on p "Get a Quote" at bounding box center [993, 39] width 48 height 14
select select "Sea"
select select "1"
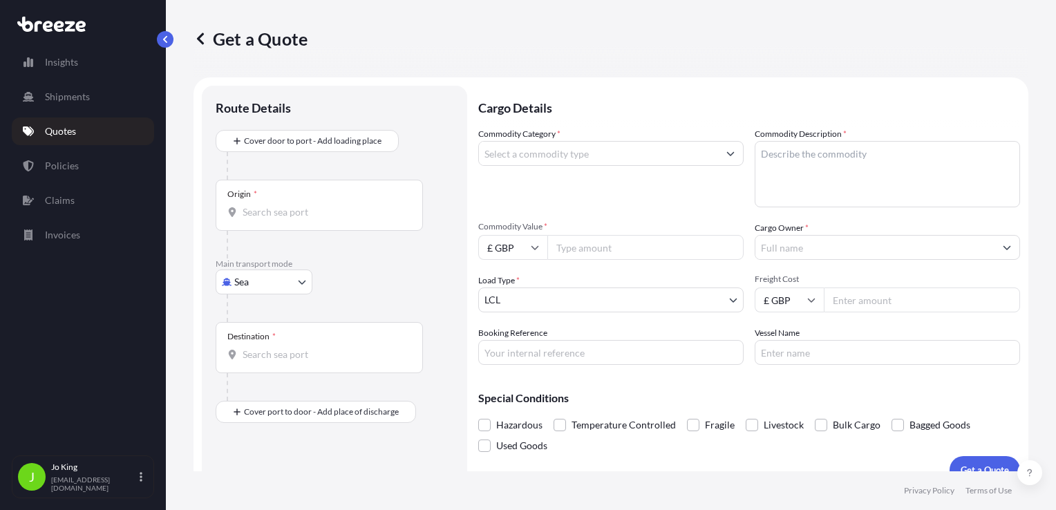
scroll to position [20, 0]
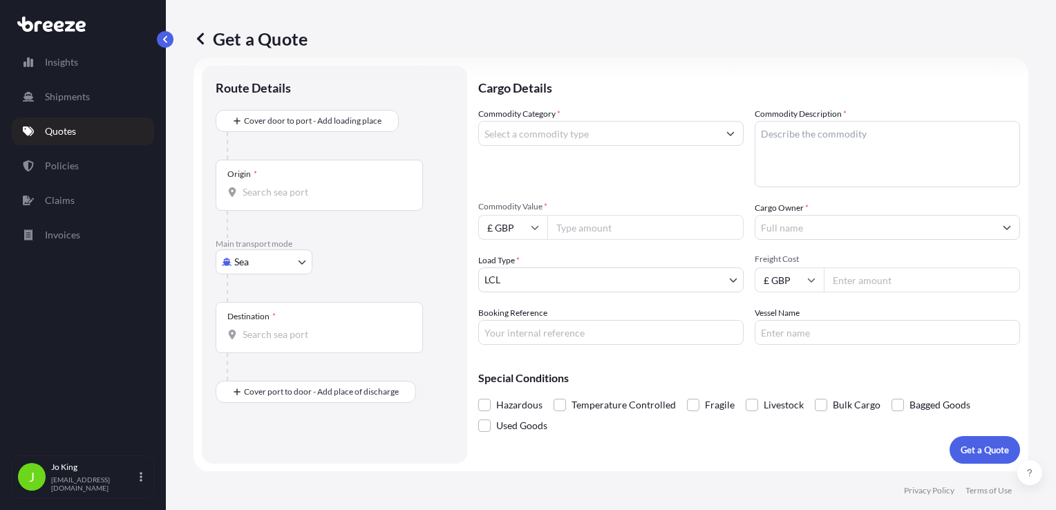
click at [282, 258] on body "Insights Shipments Quotes Policies Claims Invoices J [PERSON_NAME] [EMAIL_ADDRE…" at bounding box center [528, 255] width 1056 height 510
click at [271, 342] on div "Road" at bounding box center [264, 347] width 86 height 25
select select "Road"
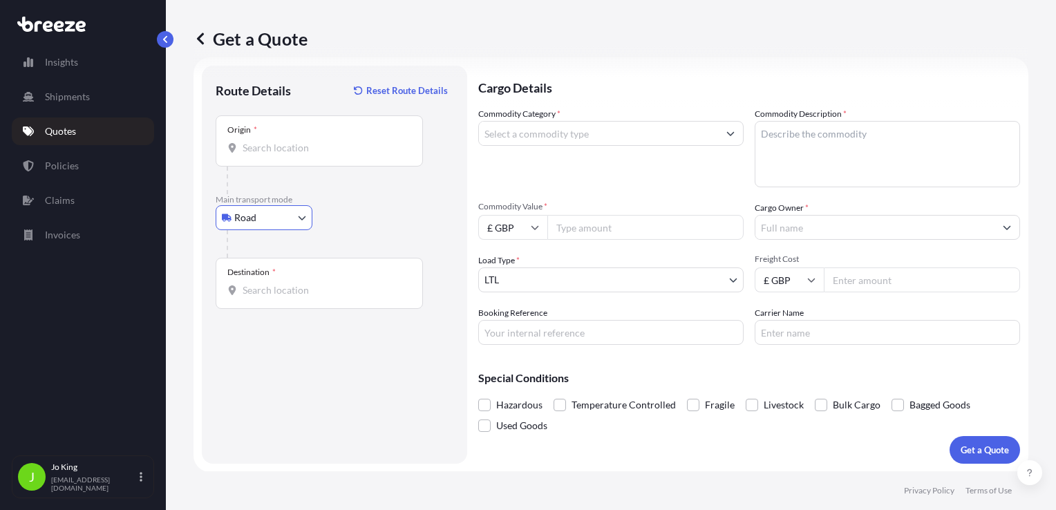
click at [276, 163] on div "Origin *" at bounding box center [319, 140] width 207 height 51
click at [276, 155] on input "Origin *" at bounding box center [324, 148] width 163 height 14
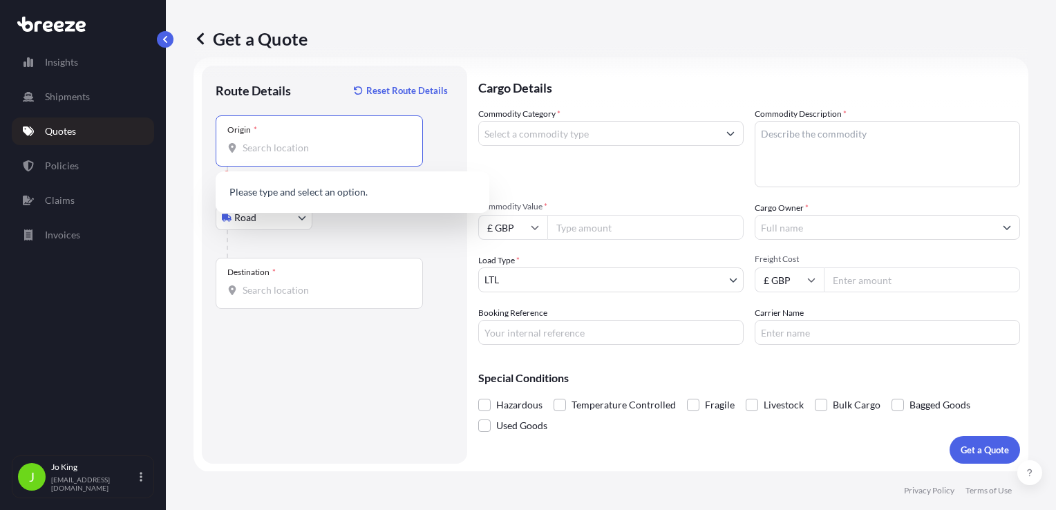
paste input "EC1R 5HL"
click at [276, 298] on div "Destination *" at bounding box center [319, 283] width 207 height 51
click at [276, 297] on input "Destination *" at bounding box center [324, 290] width 163 height 14
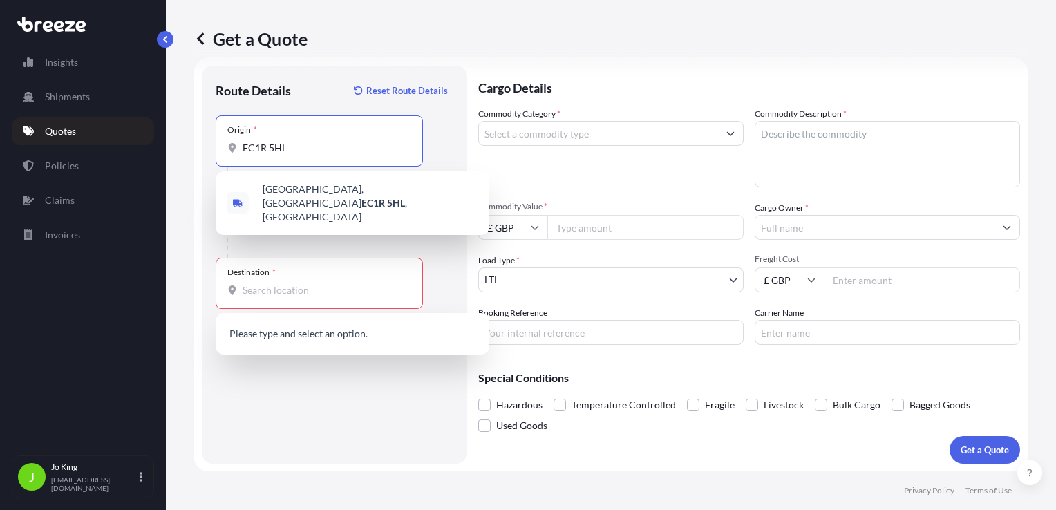
click at [271, 152] on input "EC1R 5HL" at bounding box center [324, 148] width 163 height 14
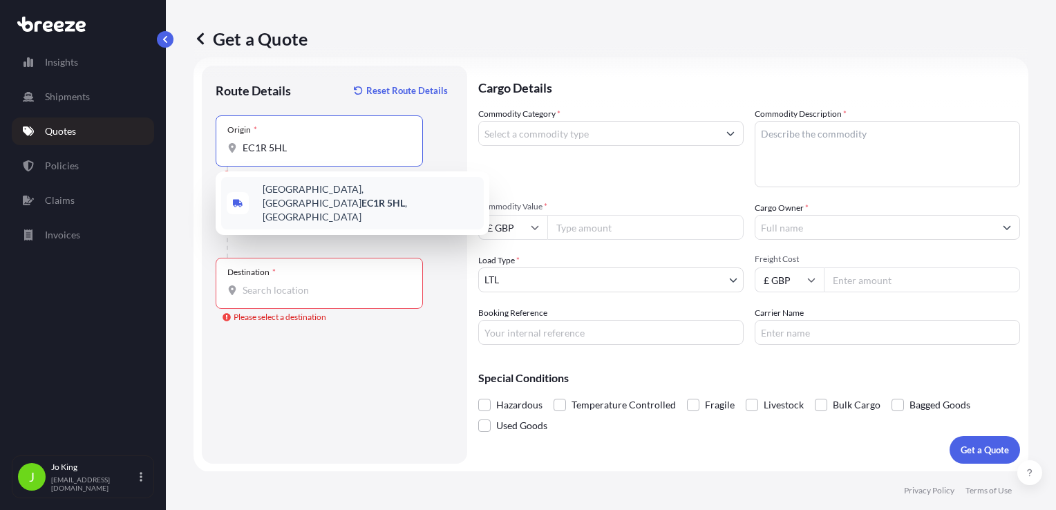
click at [286, 198] on span "[STREET_ADDRESS]" at bounding box center [371, 202] width 216 height 41
type input "[STREET_ADDRESS]"
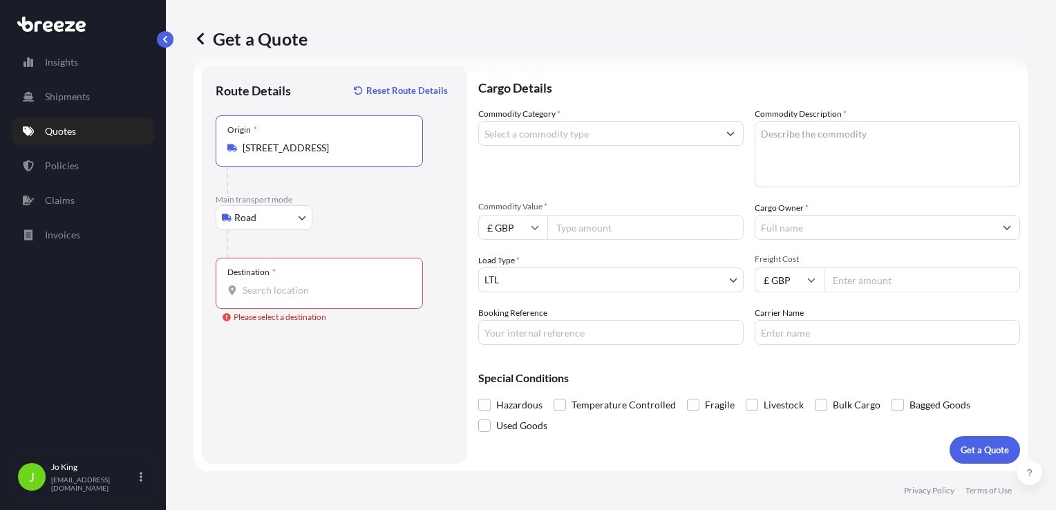
click at [277, 295] on input "Destination * Please select a destination" at bounding box center [324, 290] width 163 height 14
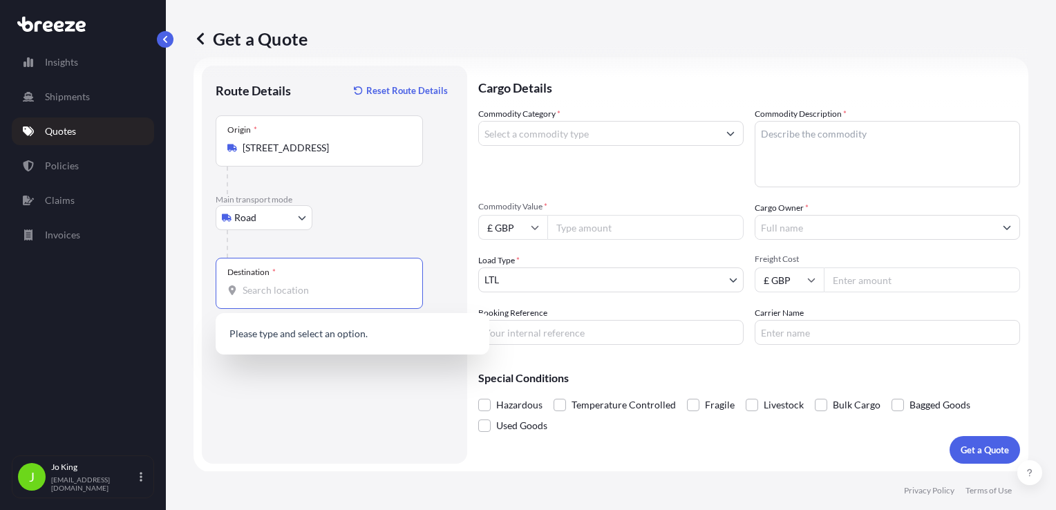
paste input "B1 3LZ"
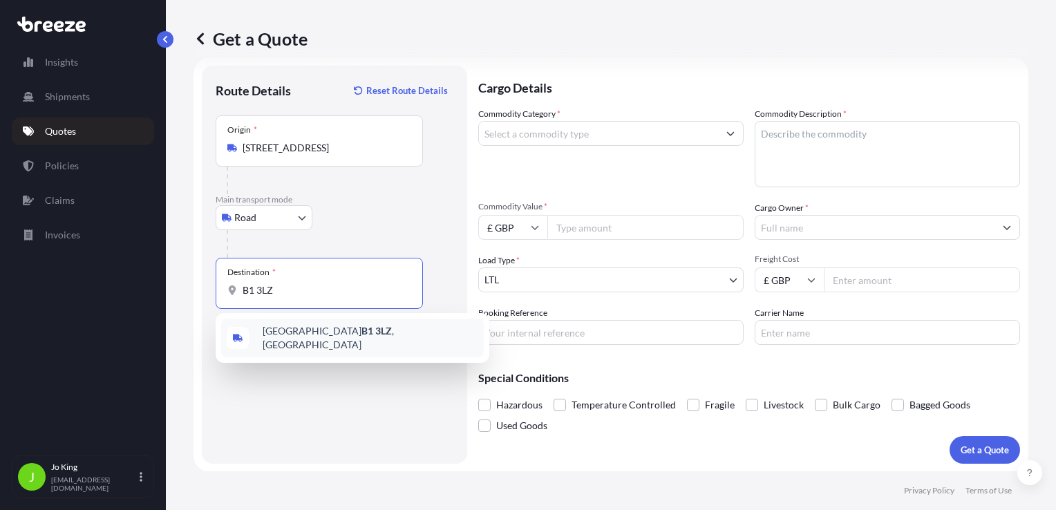
click at [288, 328] on span "Birmingham B1 3LZ , [GEOGRAPHIC_DATA]" at bounding box center [371, 338] width 216 height 28
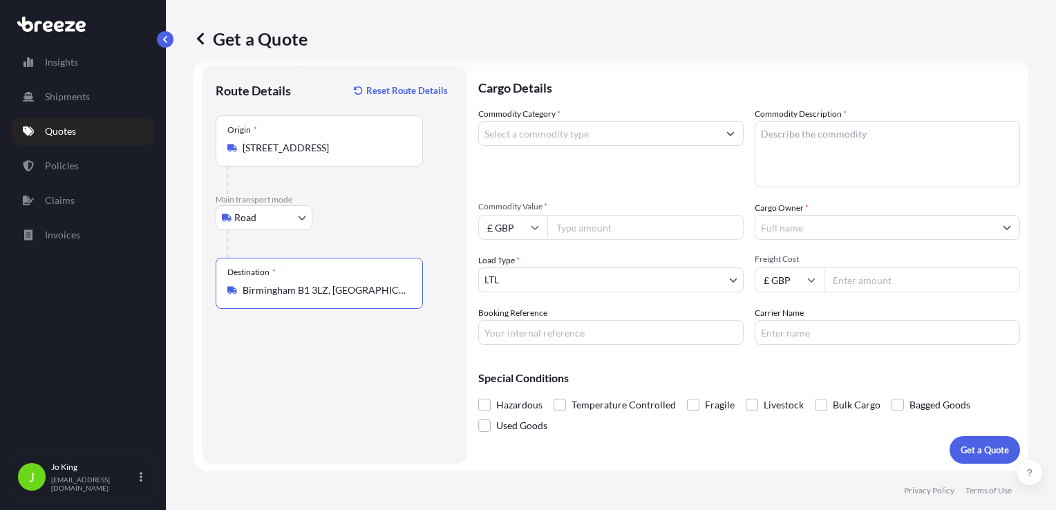
type input "Birmingham B1 3LZ, [GEOGRAPHIC_DATA]"
click at [551, 137] on input "Commodity Category *" at bounding box center [598, 133] width 239 height 25
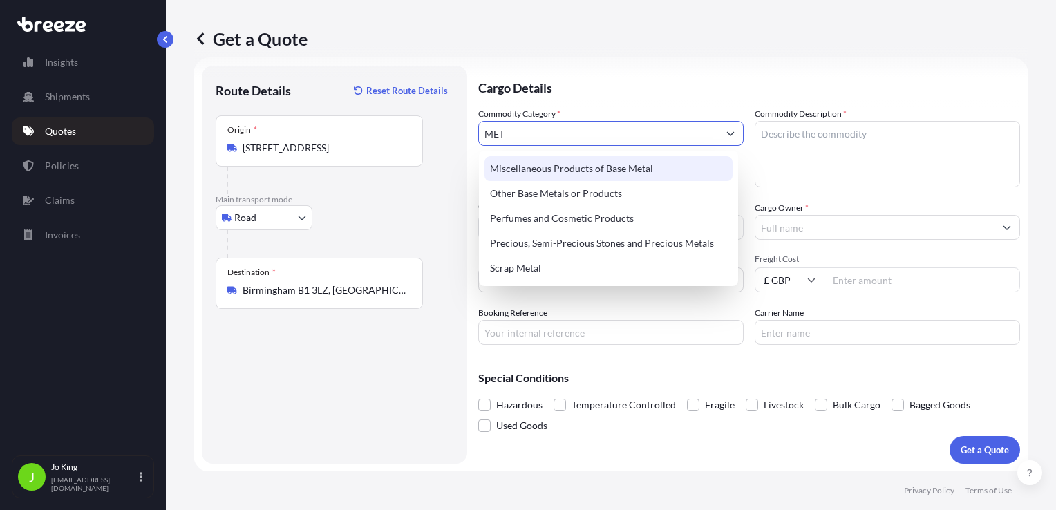
click at [553, 174] on div "Miscellaneous Products of Base Metal" at bounding box center [609, 168] width 248 height 25
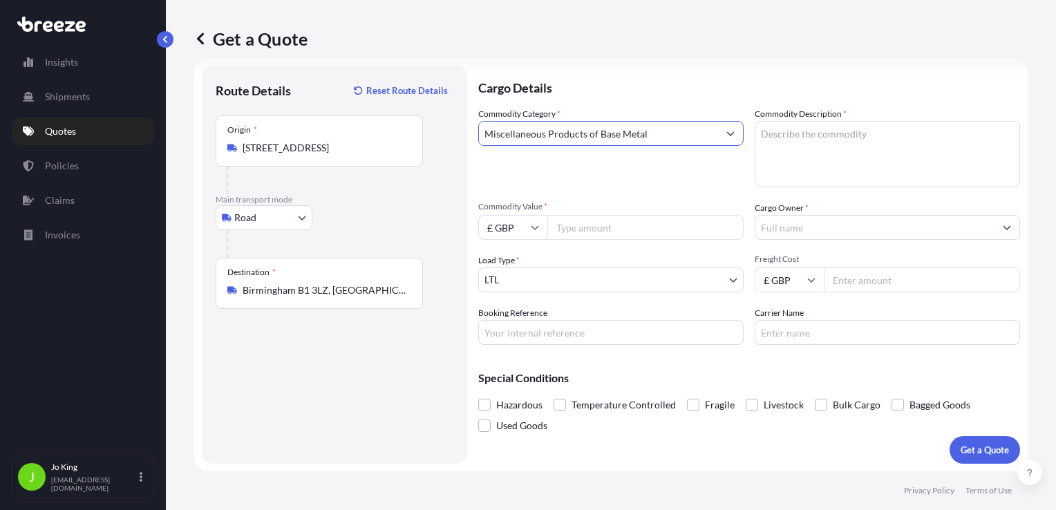
type input "Miscellaneous Products of Base Metal"
click at [856, 130] on textarea "Commodity Description *" at bounding box center [887, 154] width 265 height 66
drag, startPoint x: 798, startPoint y: 142, endPoint x: 802, endPoint y: 135, distance: 8.1
click at [802, 135] on textarea "Commodity Description *" at bounding box center [887, 154] width 265 height 66
paste textarea "Medalion"
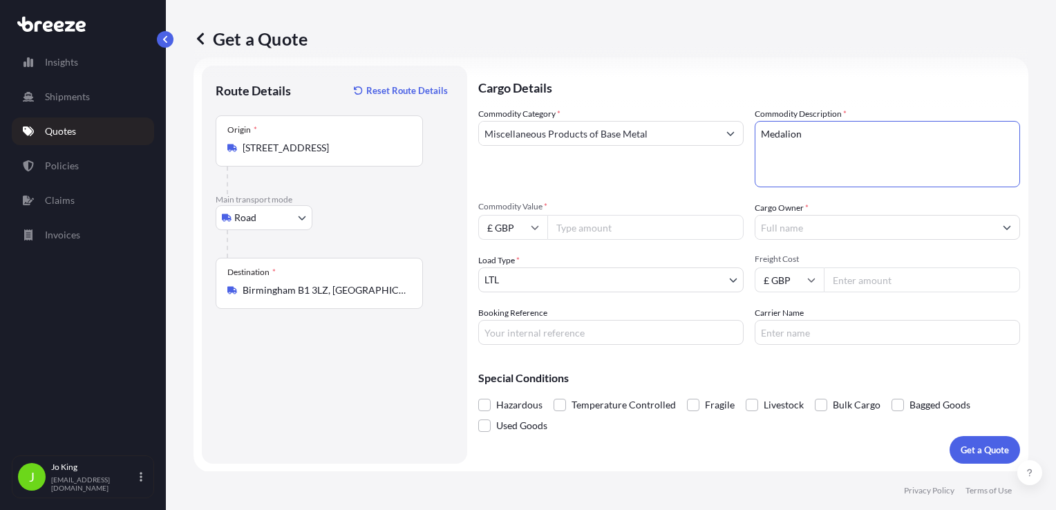
type textarea "Medalion"
click at [592, 228] on input "Commodity Value *" at bounding box center [645, 227] width 196 height 25
type input "5000"
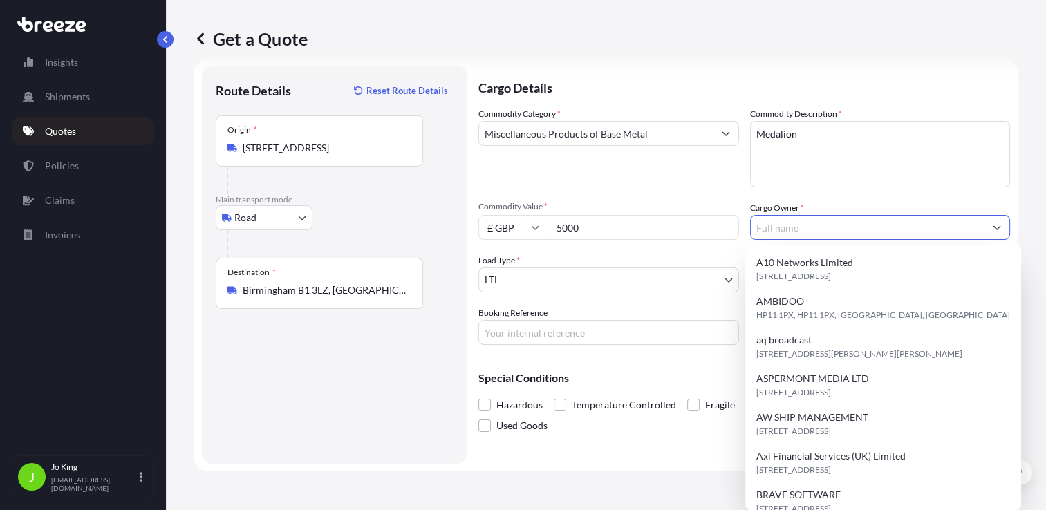
click at [759, 230] on input "Cargo Owner *" at bounding box center [868, 227] width 234 height 25
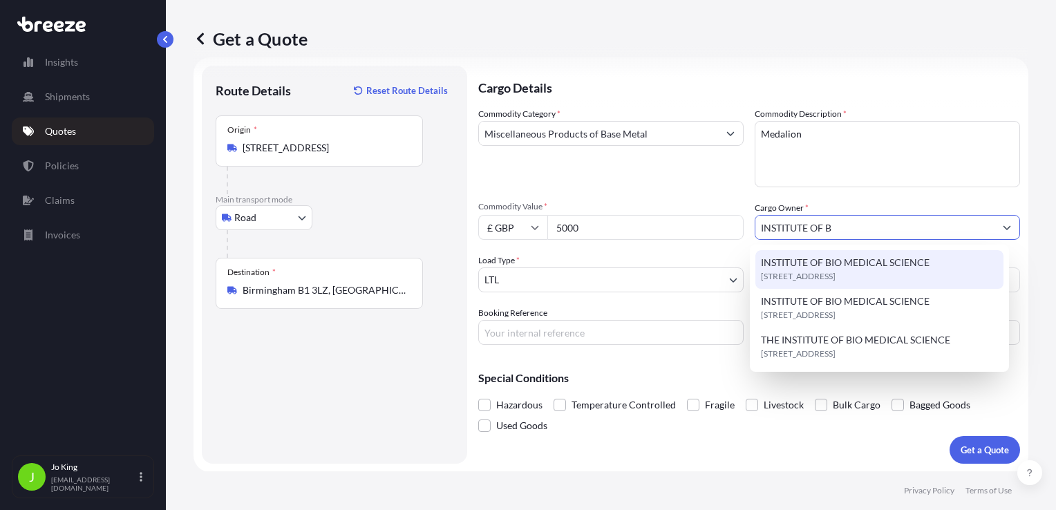
click at [824, 267] on span "INSTITUTE OF BIO MEDICAL SCIENCE" at bounding box center [845, 263] width 169 height 14
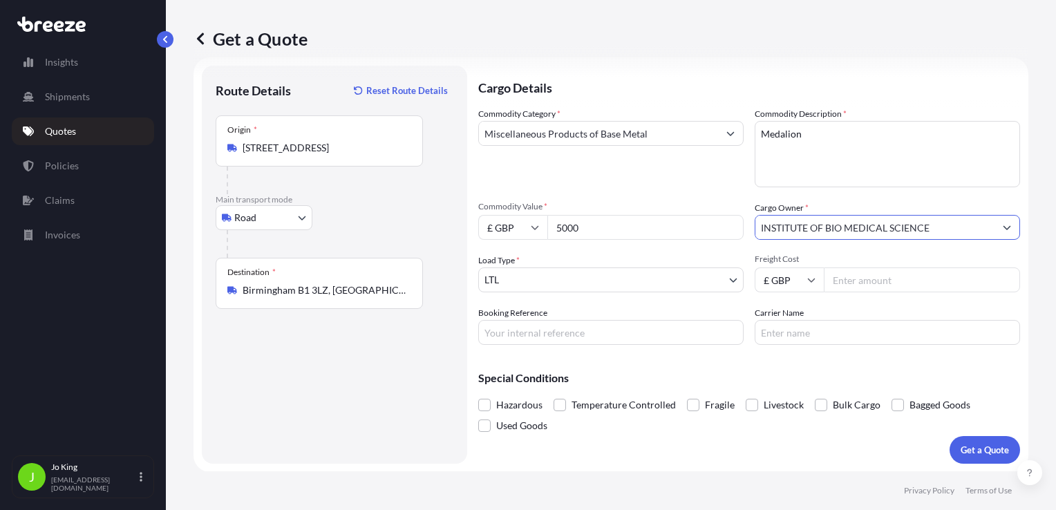
type input "INSTITUTE OF BIO MEDICAL SCIENCE"
click at [860, 281] on input "Freight Cost" at bounding box center [922, 279] width 196 height 25
type input "13.25"
click at [588, 330] on input "Booking Reference" at bounding box center [610, 332] width 265 height 25
type input "2223737"
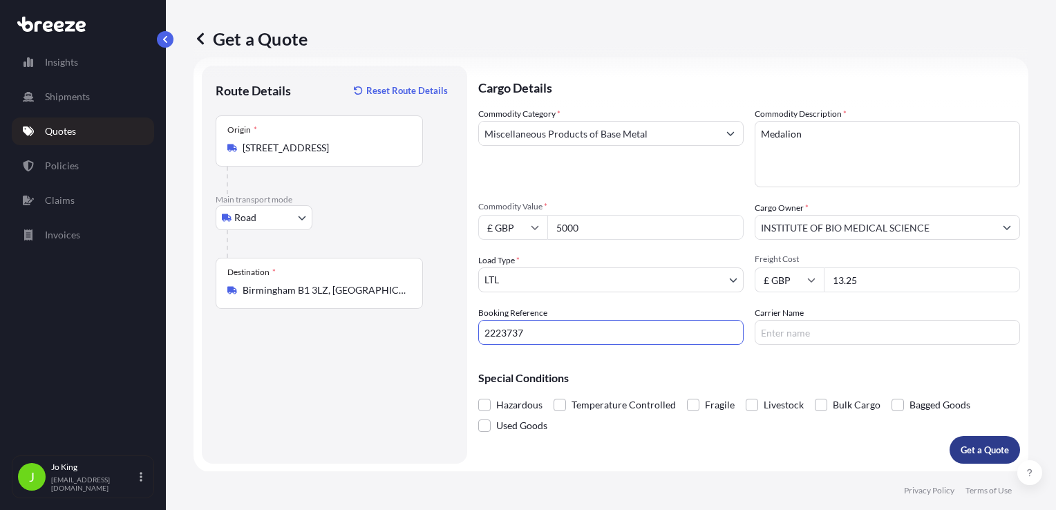
click at [970, 451] on p "Get a Quote" at bounding box center [985, 450] width 48 height 14
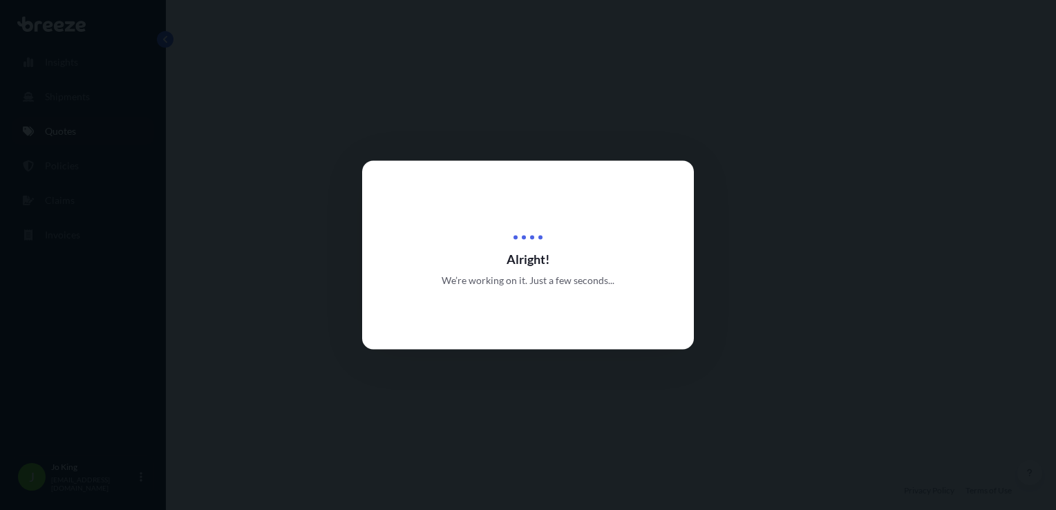
select select "Road"
select select "1"
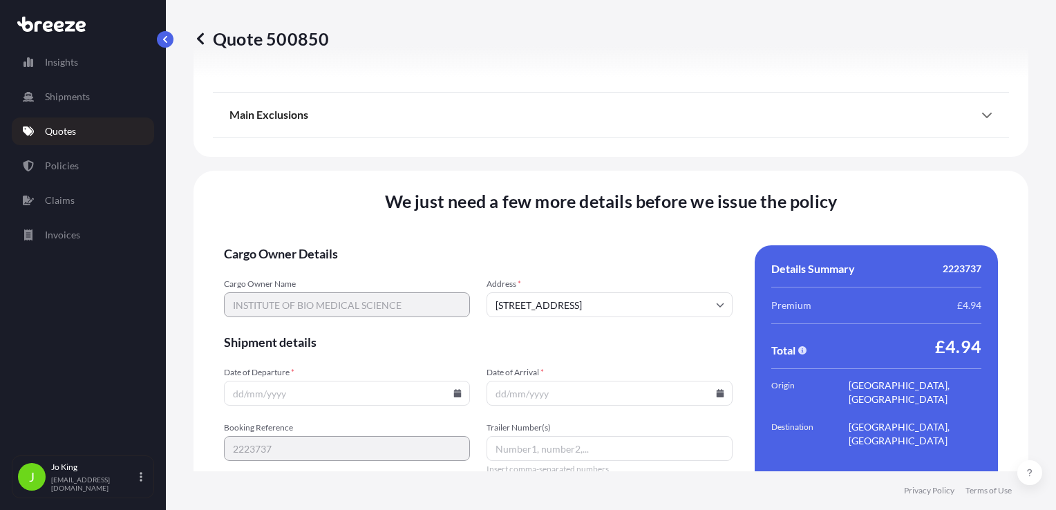
scroll to position [1723, 0]
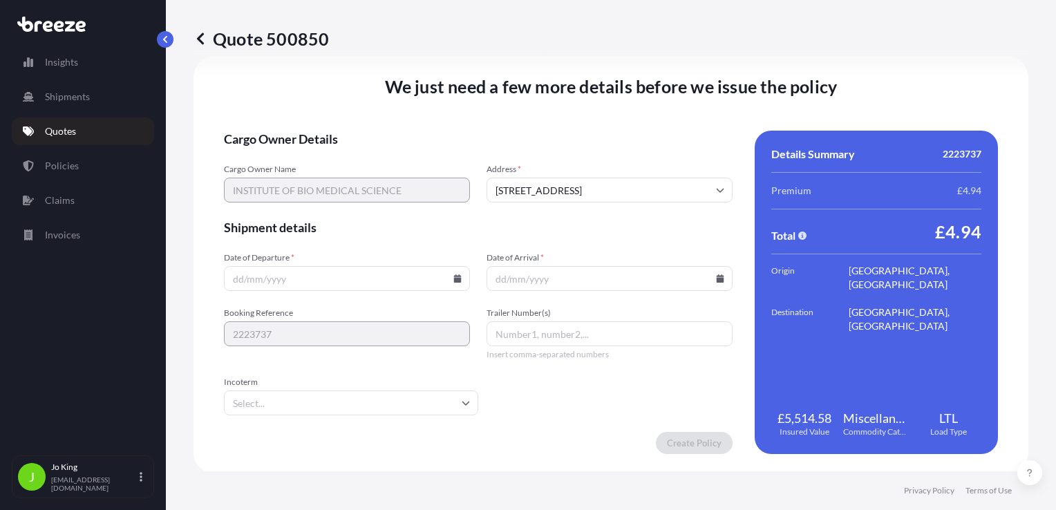
click at [458, 278] on input "Date of Departure *" at bounding box center [347, 278] width 246 height 25
click at [456, 278] on icon at bounding box center [458, 278] width 8 height 8
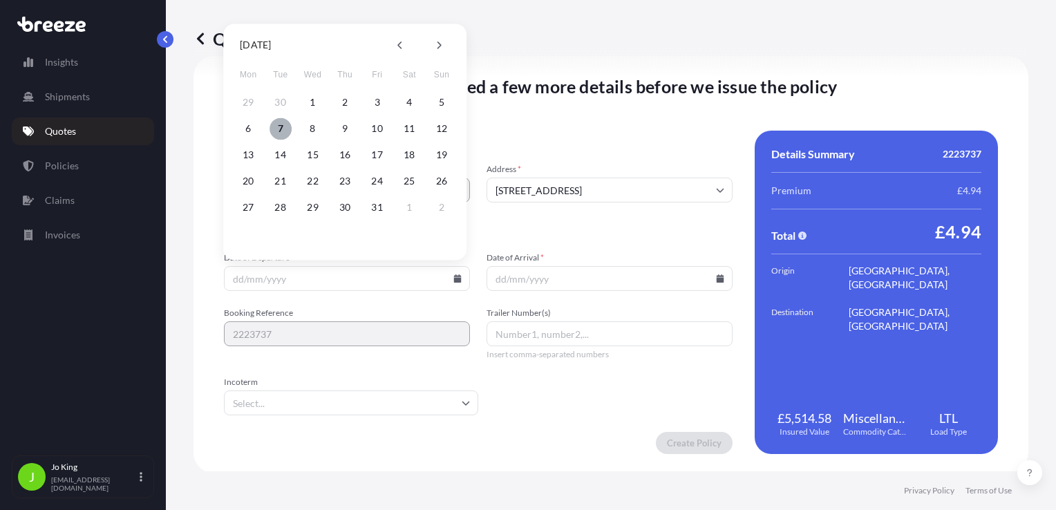
click at [276, 131] on button "7" at bounding box center [281, 129] width 22 height 22
type input "[DATE]"
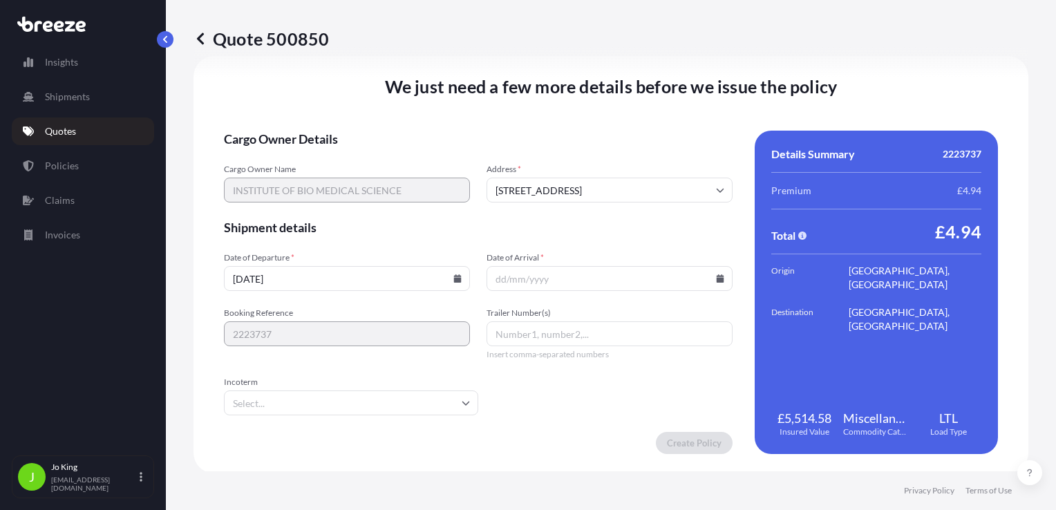
click at [713, 282] on input "Date of Arrival *" at bounding box center [610, 278] width 246 height 25
click at [717, 278] on icon at bounding box center [721, 278] width 8 height 8
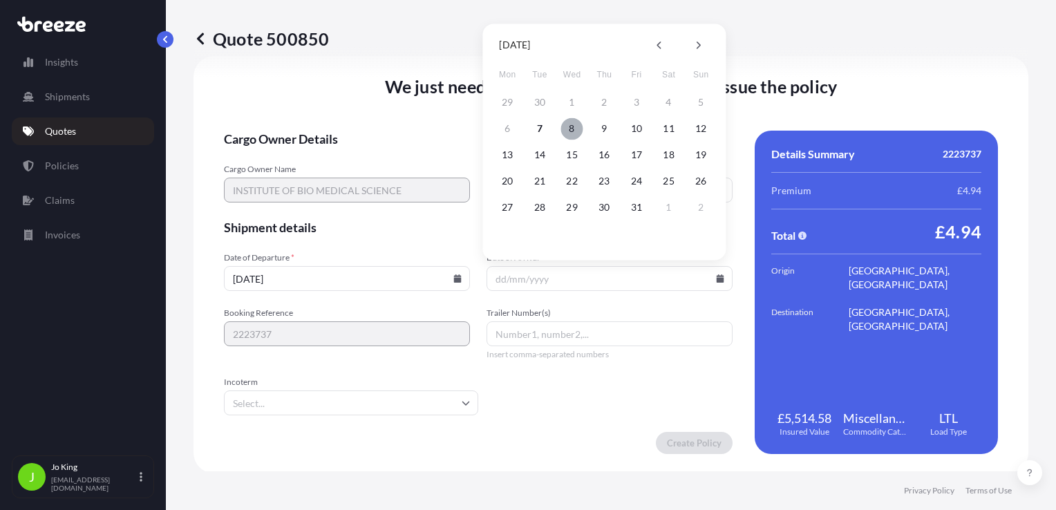
click at [572, 129] on button "8" at bounding box center [572, 129] width 22 height 22
type input "[DATE]"
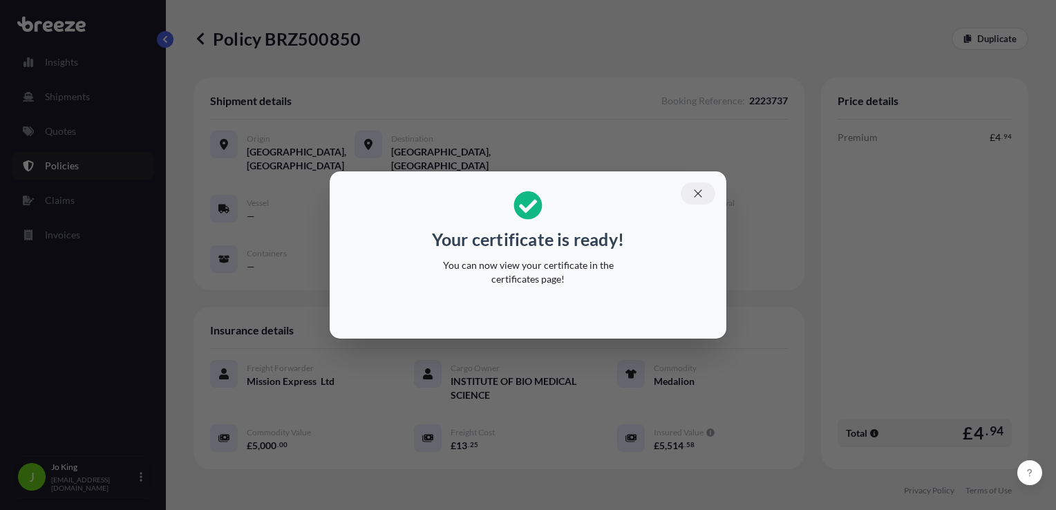
click at [697, 194] on icon "button" at bounding box center [698, 193] width 12 height 12
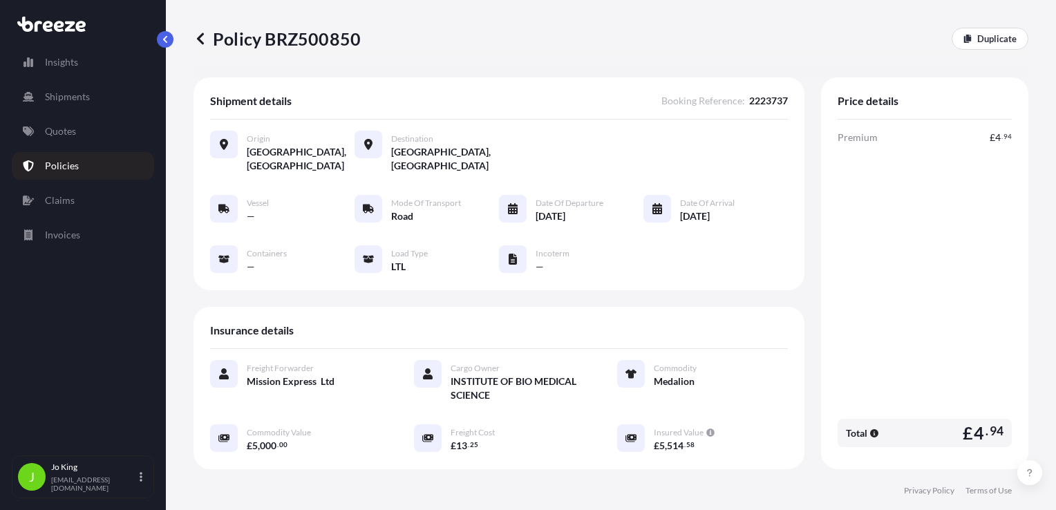
click at [345, 43] on p "Policy BRZ500850" at bounding box center [277, 39] width 167 height 22
copy p "BRZ500850"
